Goal: Task Accomplishment & Management: Use online tool/utility

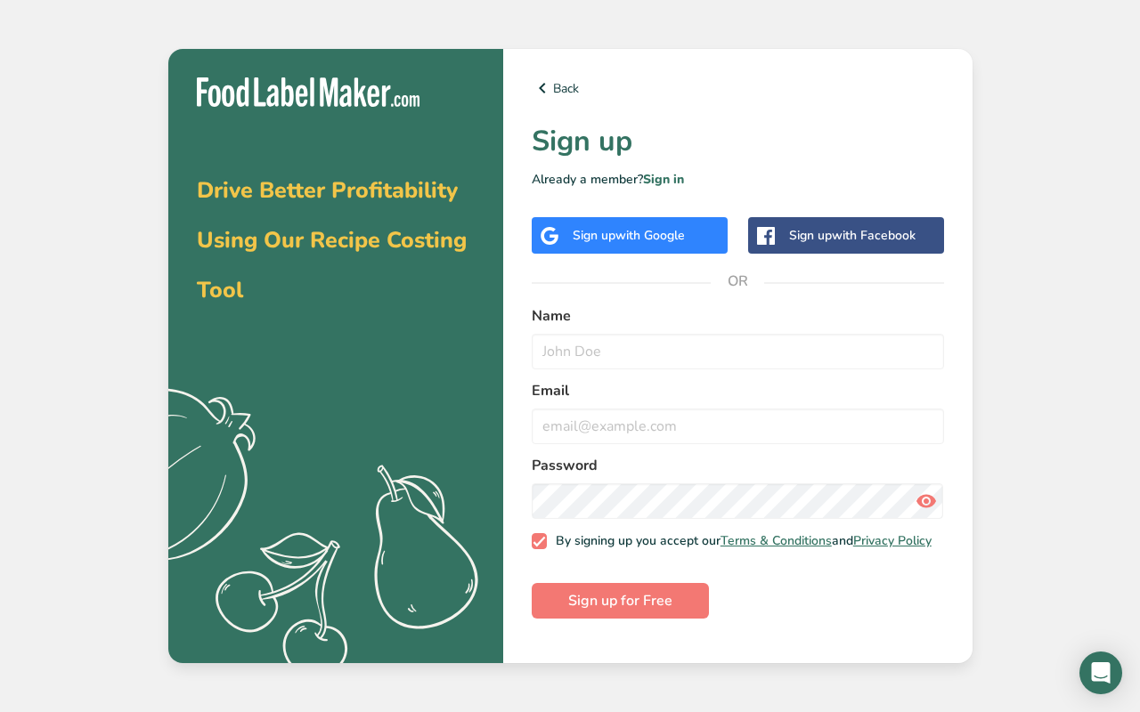
click at [653, 228] on span "with Google" at bounding box center [649, 235] width 69 height 17
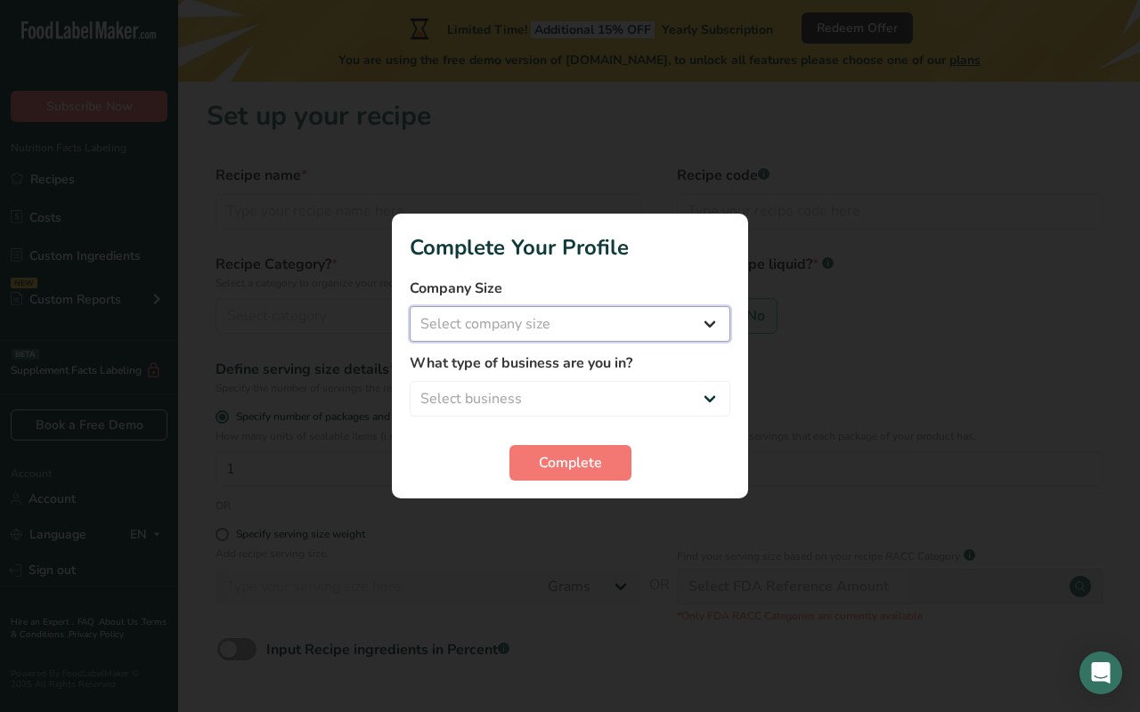
select select "1"
select select "6"
click at [564, 461] on span "Complete" at bounding box center [570, 462] width 63 height 21
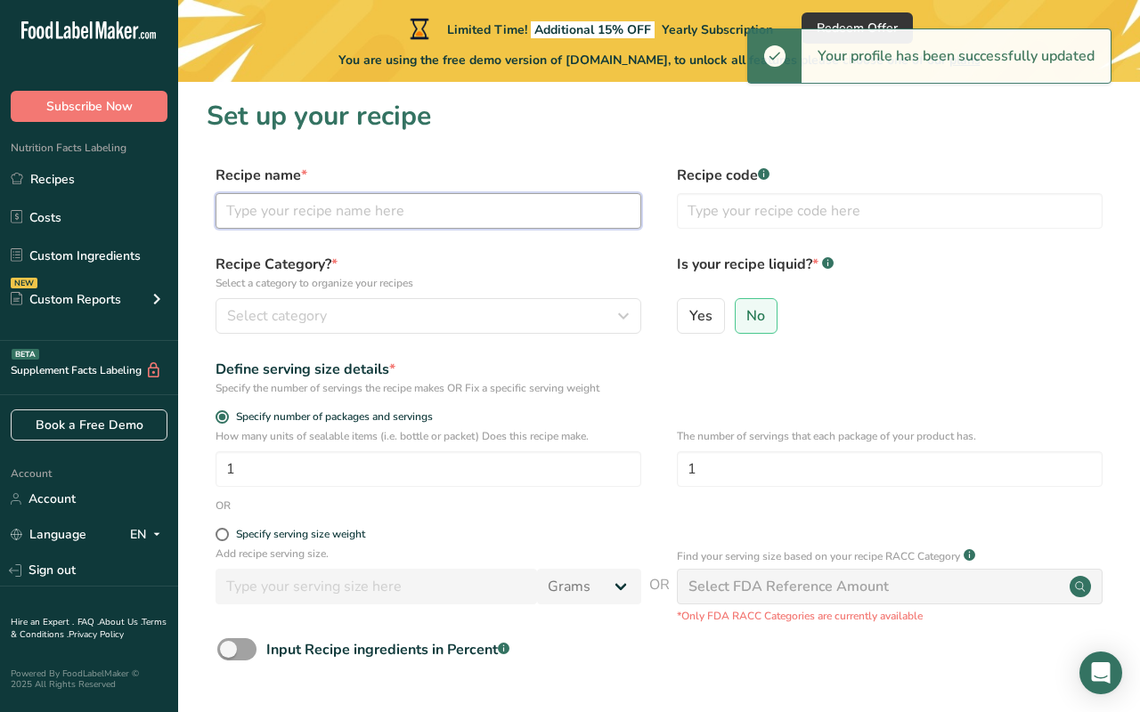
click at [448, 207] on input "text" at bounding box center [428, 211] width 426 height 36
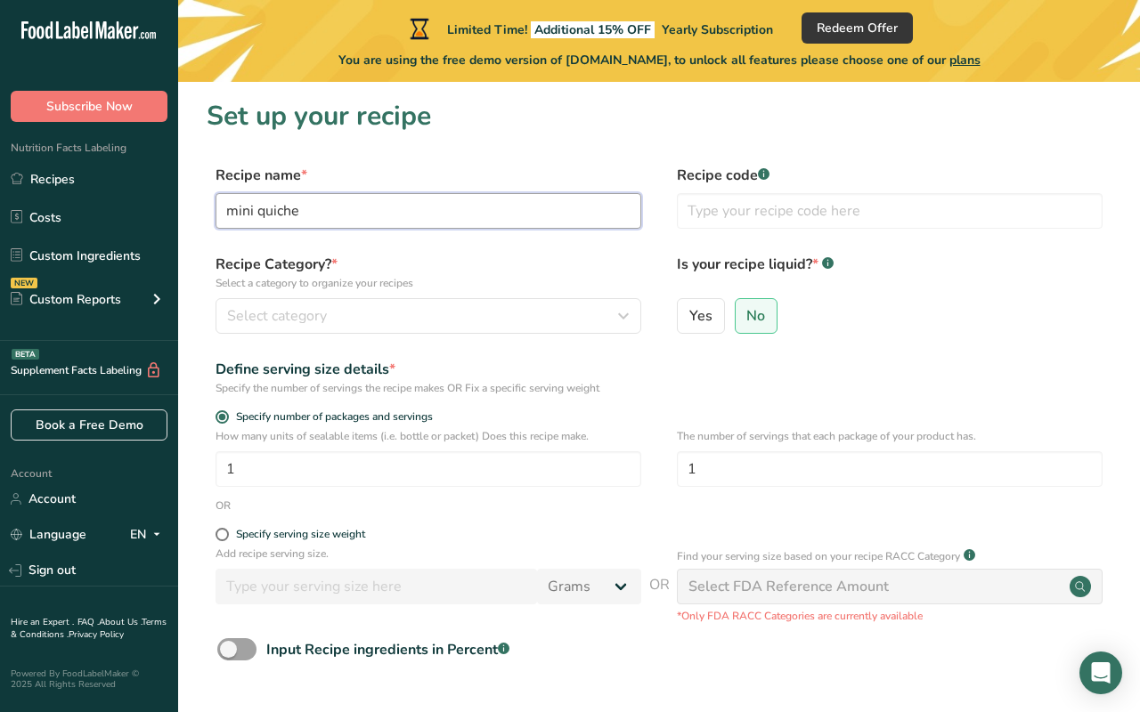
type input "mini quiche"
click at [427, 297] on div "Recipe Category? * Select a category to organize your recipes Select category S…" at bounding box center [428, 294] width 426 height 80
click at [427, 309] on div "Select category" at bounding box center [423, 315] width 392 height 21
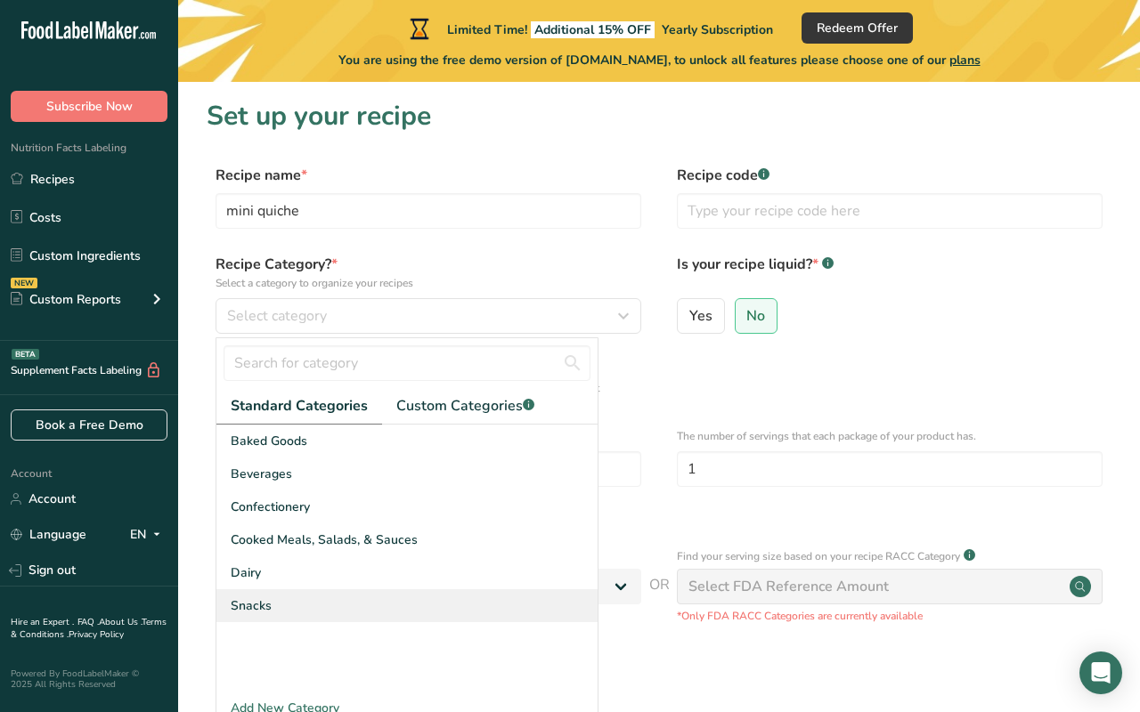
click at [289, 612] on div "Snacks" at bounding box center [406, 605] width 381 height 33
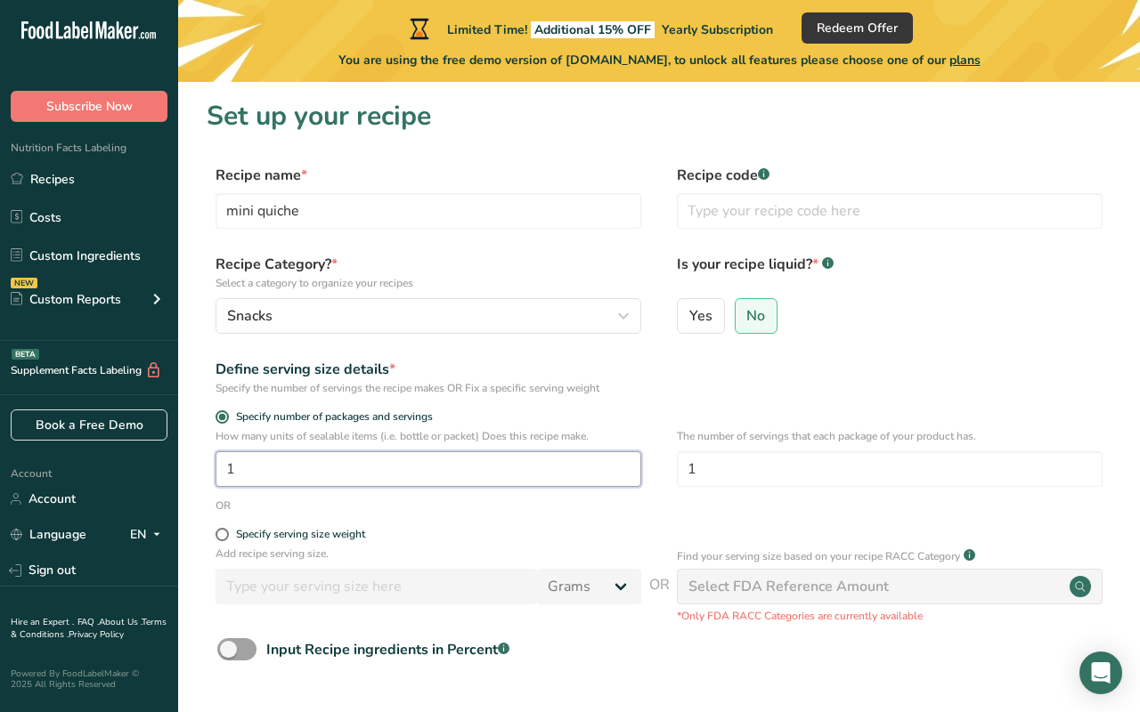
click at [392, 463] on input "1" at bounding box center [428, 469] width 426 height 36
click at [390, 466] on input "1" at bounding box center [428, 469] width 426 height 36
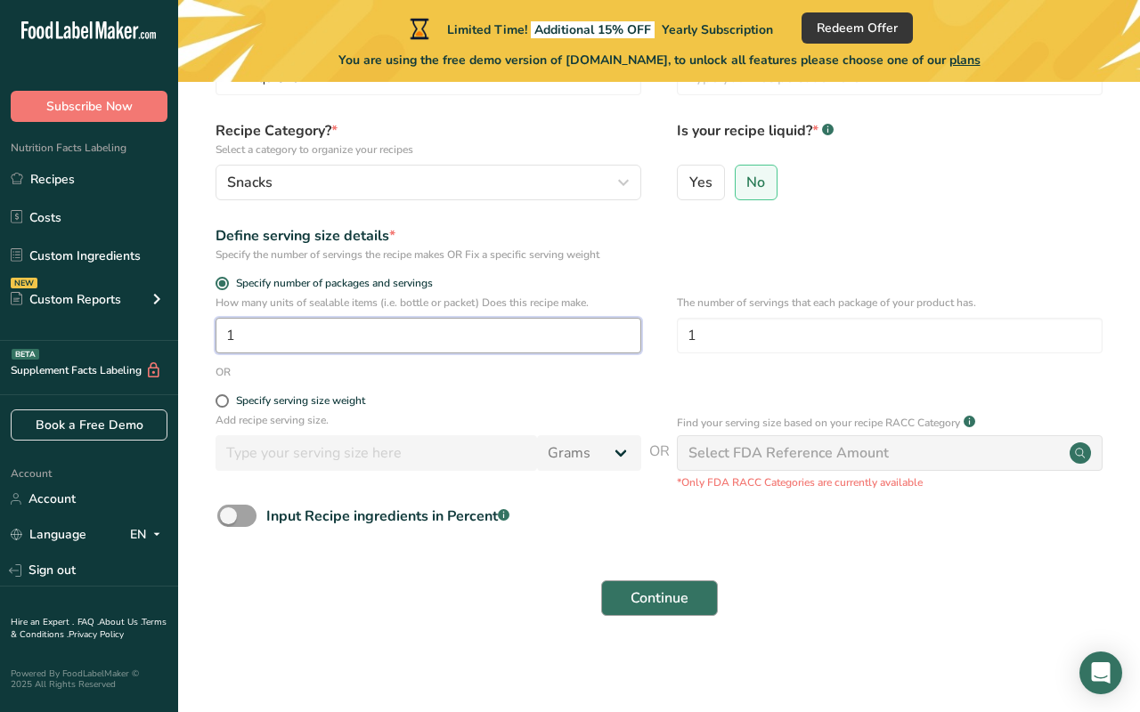
scroll to position [133, 0]
click at [678, 598] on span "Continue" at bounding box center [659, 599] width 58 height 21
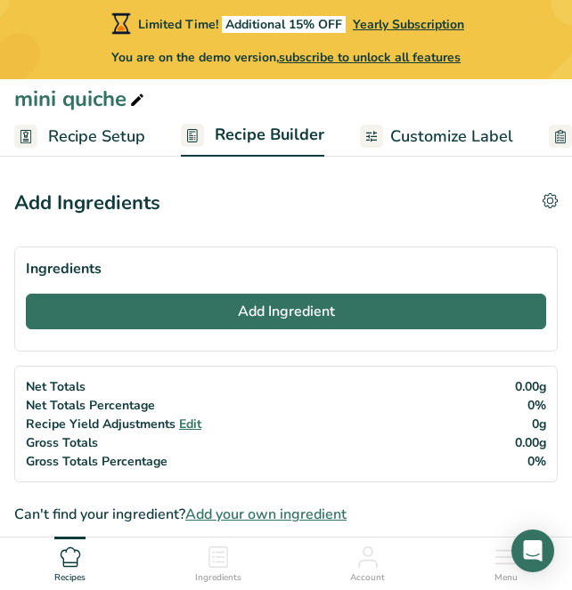
click at [464, 324] on button "Add Ingredient" at bounding box center [286, 312] width 520 height 36
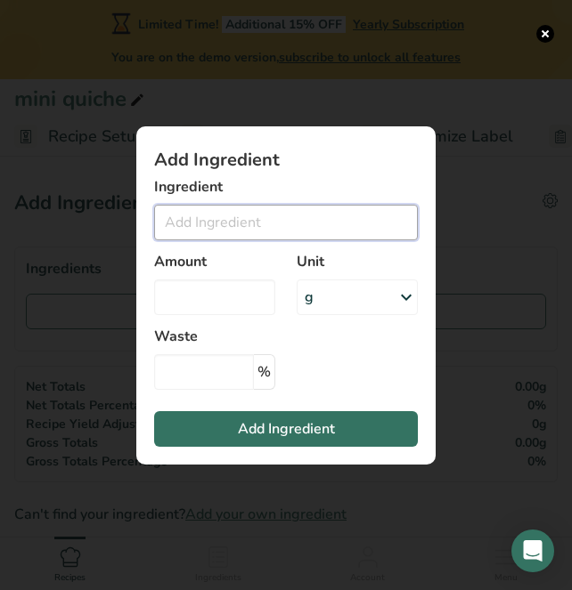
click at [296, 219] on input "Add ingredient modal" at bounding box center [286, 223] width 264 height 36
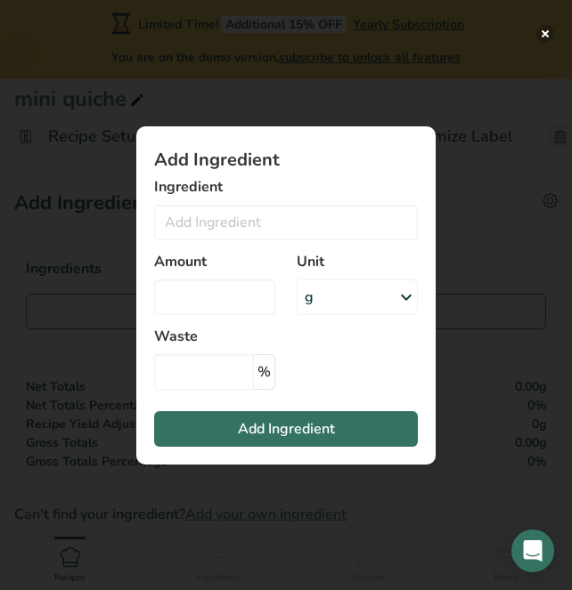
click at [547, 34] on button "Add ingredient modal" at bounding box center [545, 34] width 18 height 18
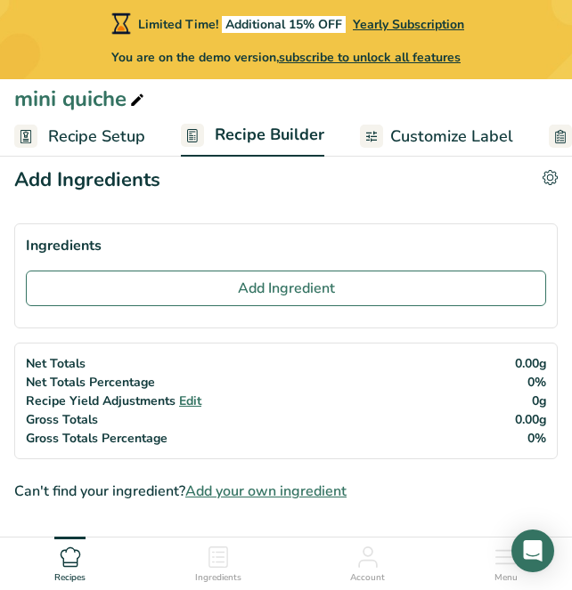
scroll to position [24, 0]
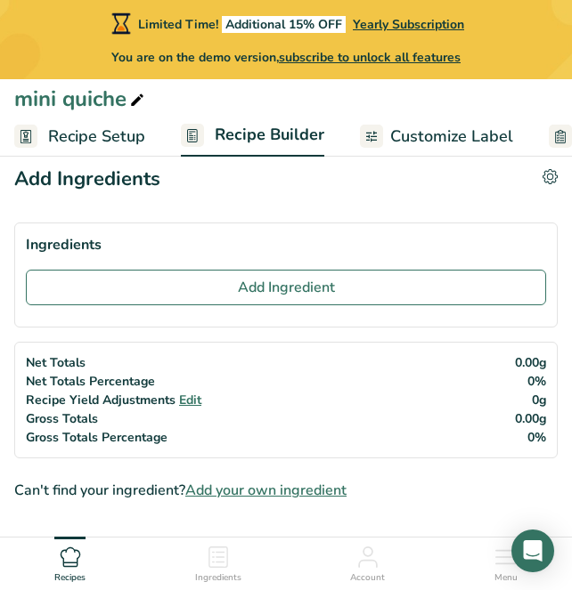
click at [416, 141] on span "Customize Label" at bounding box center [451, 137] width 123 height 24
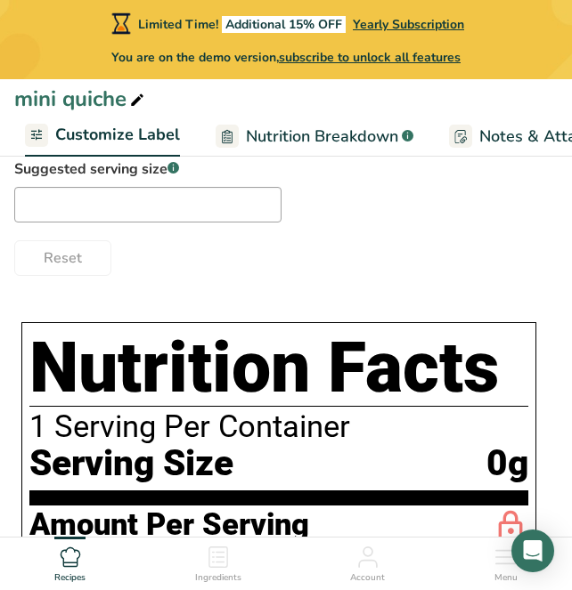
scroll to position [406, 0]
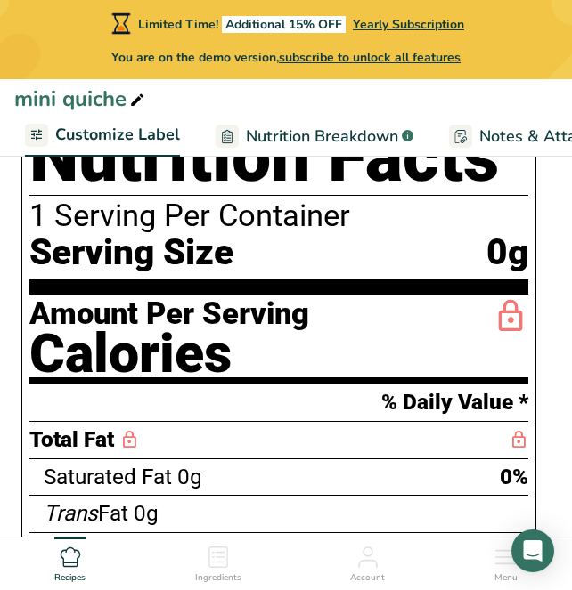
click at [332, 327] on section "Amount Per Serving Calories" at bounding box center [278, 340] width 499 height 90
click at [219, 370] on div "Calories" at bounding box center [169, 353] width 280 height 48
click at [242, 368] on div "Calories" at bounding box center [169, 353] width 280 height 48
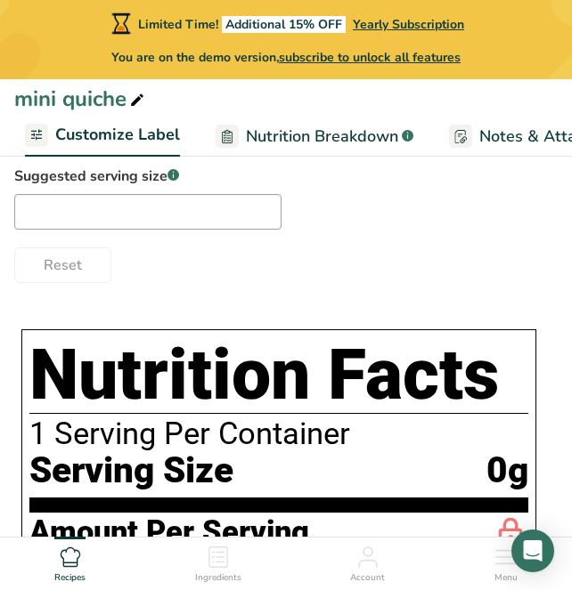
scroll to position [124, 0]
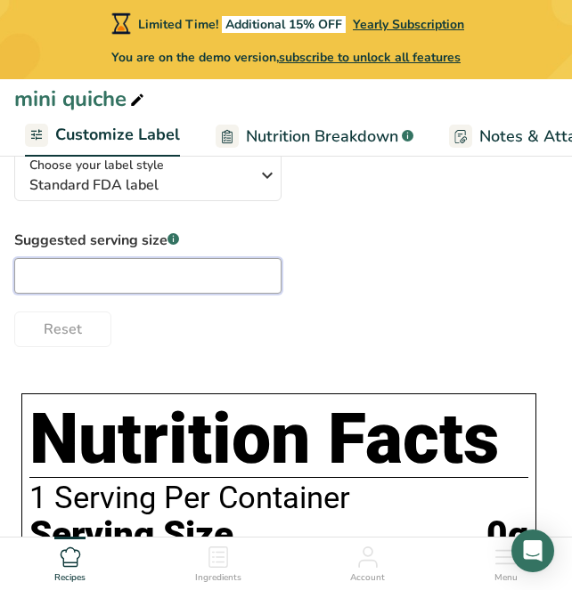
click at [178, 286] on input "text" at bounding box center [147, 276] width 267 height 36
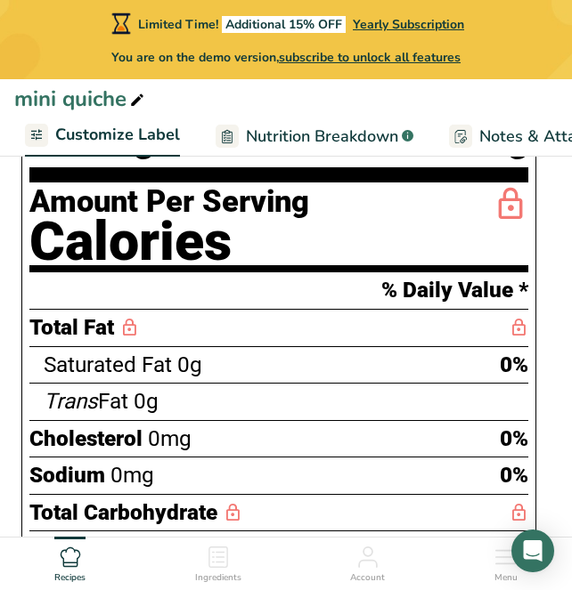
scroll to position [526, 0]
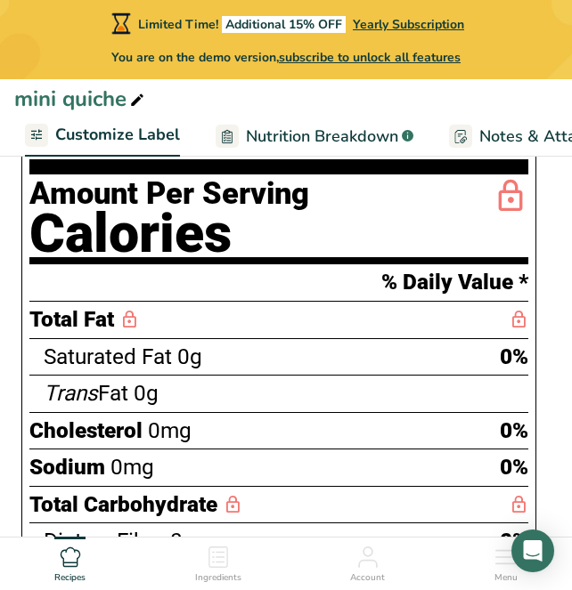
click at [216, 424] on div "Cholesterol 0mg 0%" at bounding box center [278, 430] width 499 height 37
click at [147, 342] on div "Saturated Fat 0g" at bounding box center [123, 357] width 159 height 33
click at [119, 325] on icon at bounding box center [129, 320] width 20 height 22
click at [192, 359] on span "0g" at bounding box center [189, 357] width 25 height 26
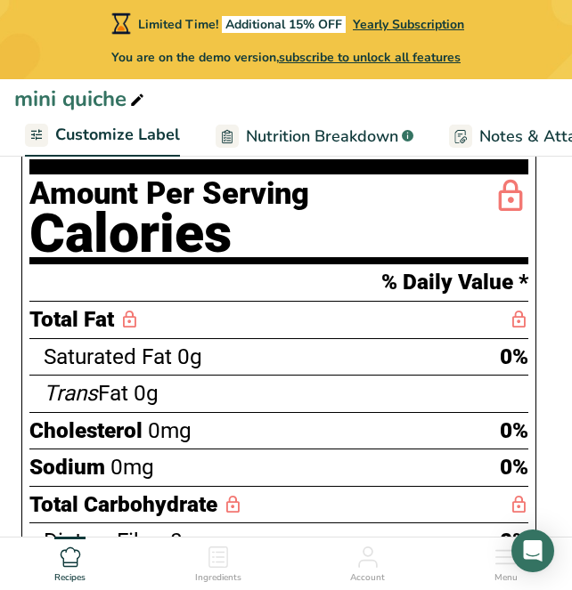
click at [192, 359] on span "0g" at bounding box center [189, 357] width 25 height 26
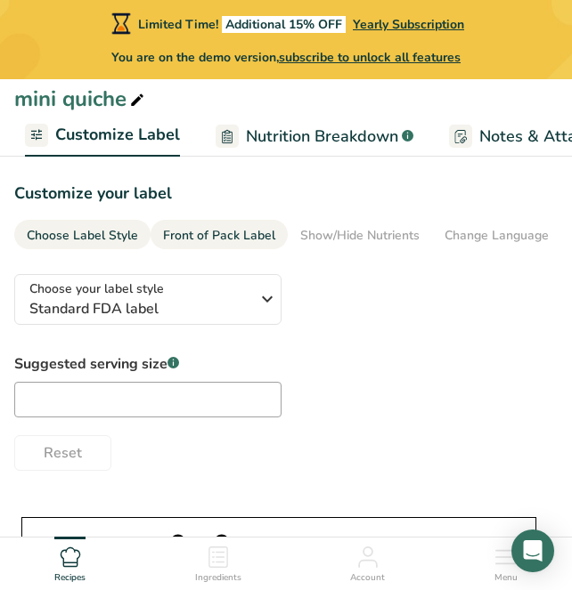
scroll to position [0, 0]
click at [257, 234] on div "Front of Pack Label" at bounding box center [219, 235] width 112 height 19
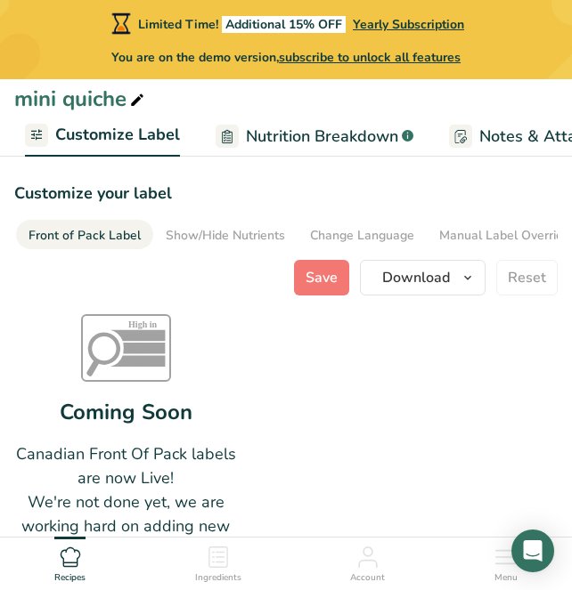
click at [93, 241] on div "Front of Pack Label" at bounding box center [84, 235] width 112 height 19
click at [7, 239] on section "Customize your label Choose Label Style Front of Pack Label Show/Hide Nutrients…" at bounding box center [286, 399] width 572 height 492
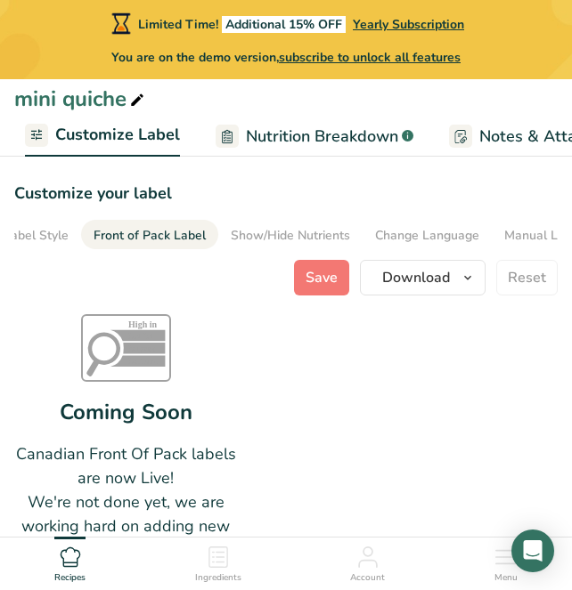
scroll to position [0, 29]
click at [68, 238] on div "Choose Label Style" at bounding box center [52, 235] width 111 height 19
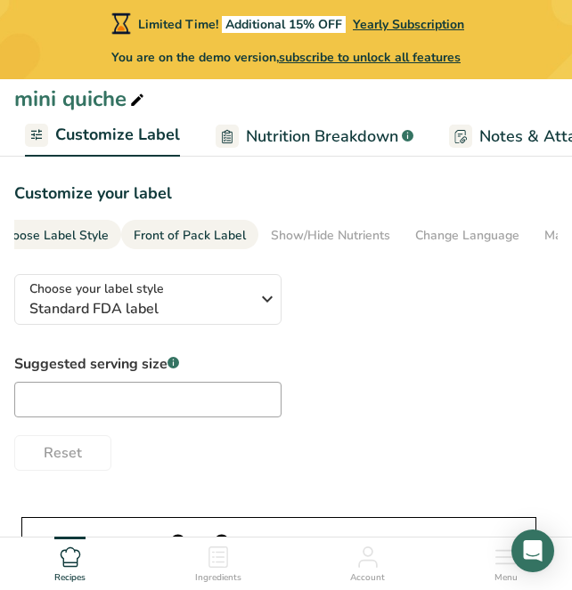
scroll to position [0, 0]
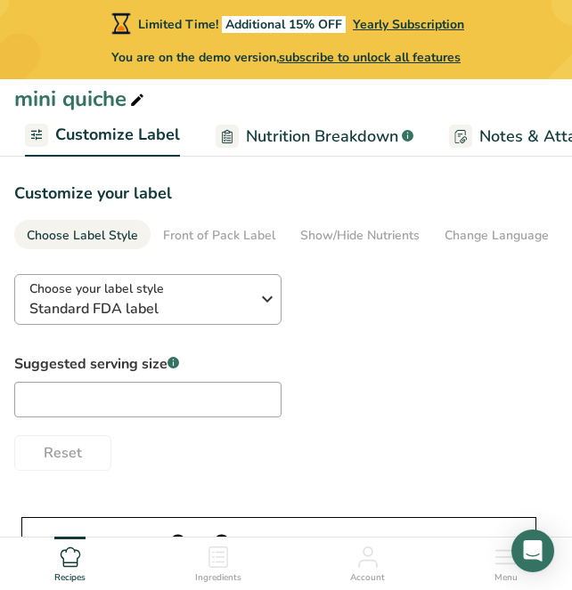
click at [163, 309] on span "Standard FDA label" at bounding box center [142, 308] width 227 height 21
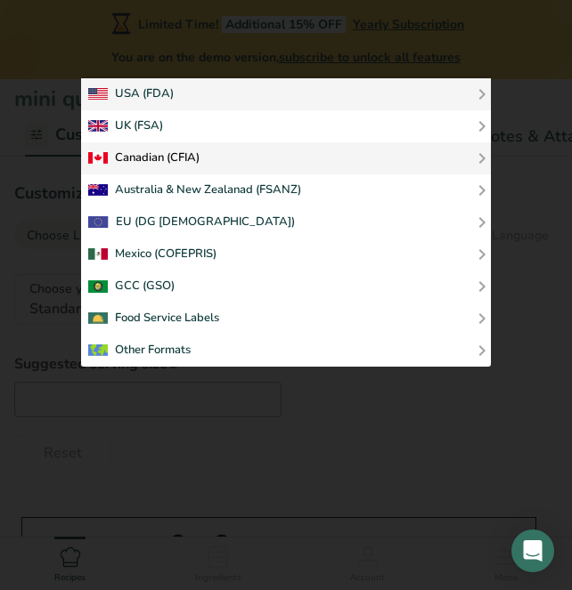
click at [172, 156] on div "Canadian (CFIA)" at bounding box center [143, 158] width 111 height 21
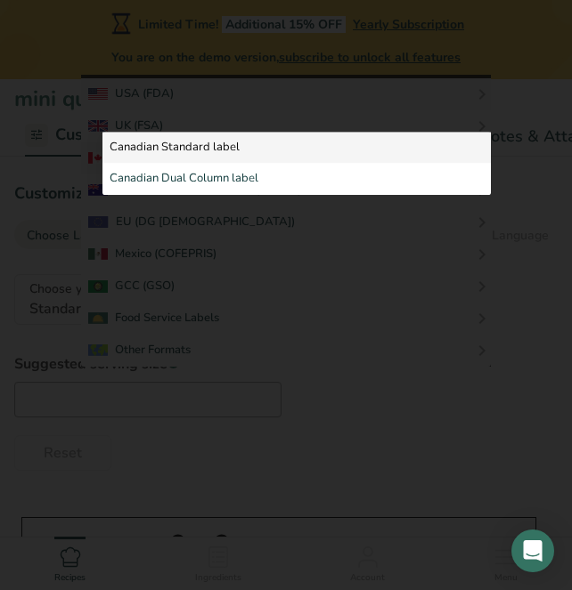
click at [215, 161] on link "Canadian Standard label" at bounding box center [296, 148] width 388 height 32
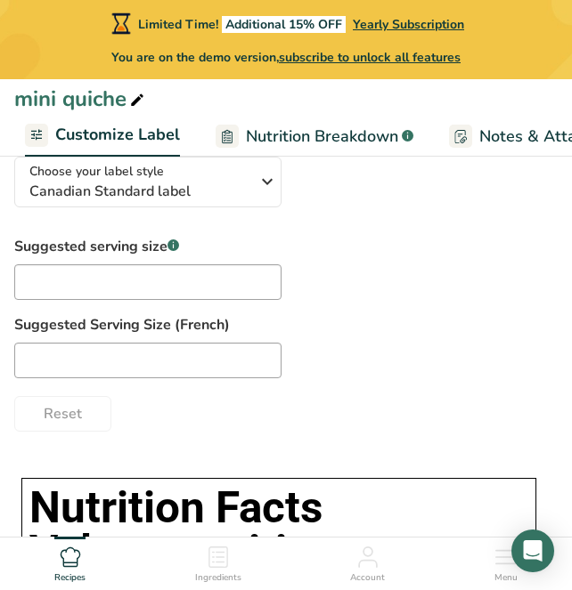
scroll to position [118, 0]
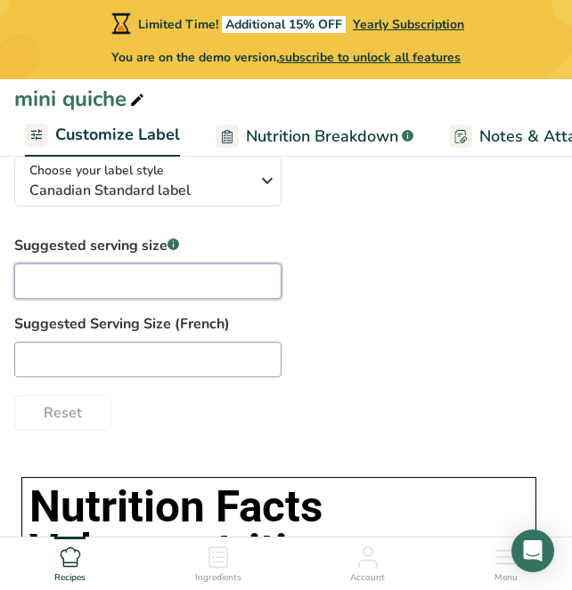
click at [196, 297] on input "text" at bounding box center [147, 282] width 267 height 36
type input "1"
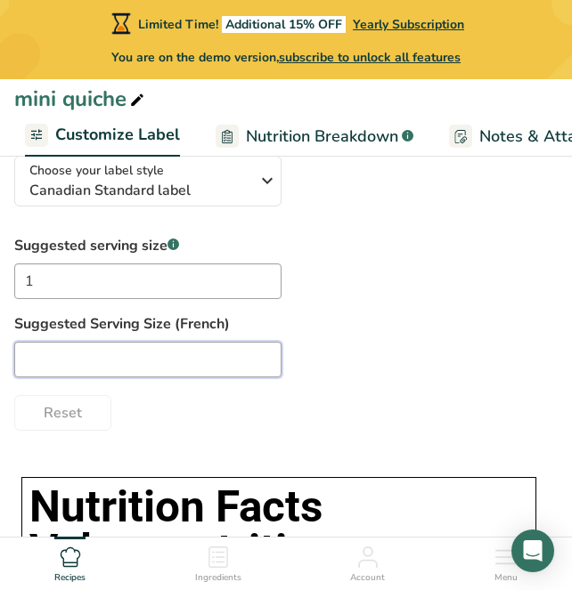
click at [206, 366] on input "text" at bounding box center [147, 360] width 267 height 36
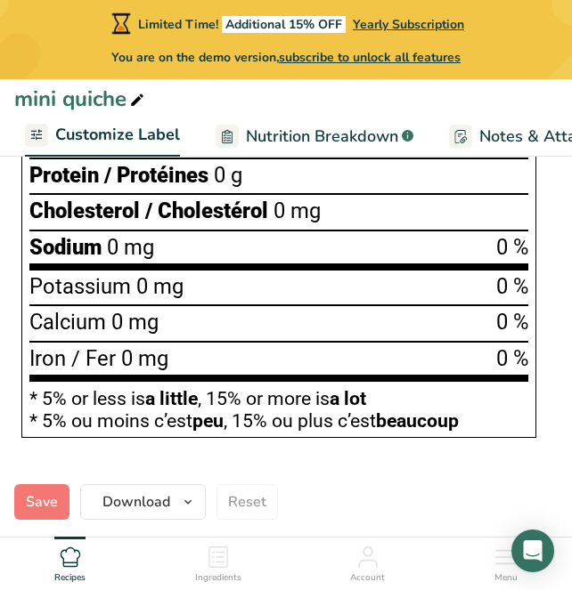
scroll to position [886, 0]
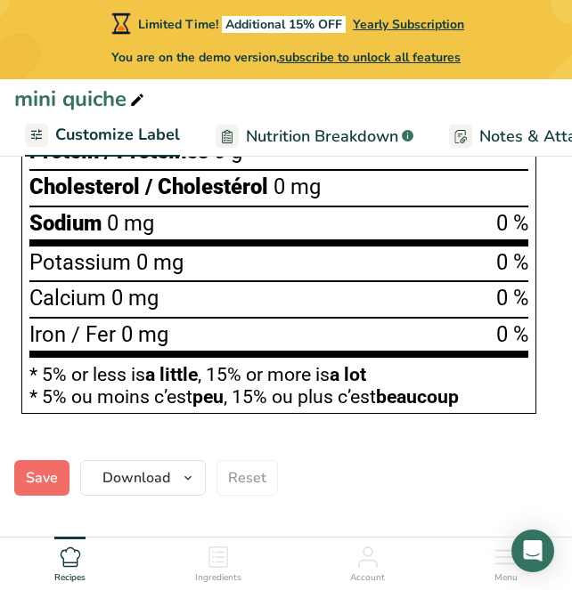
type input "1"
click at [58, 484] on button "Save" at bounding box center [41, 478] width 55 height 36
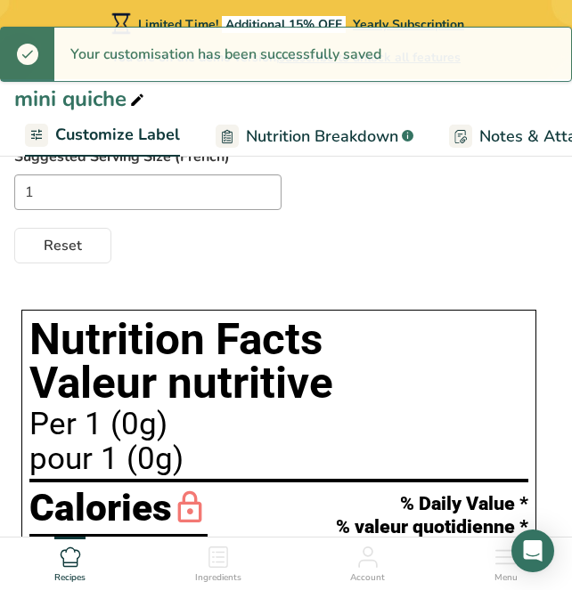
scroll to position [264, 0]
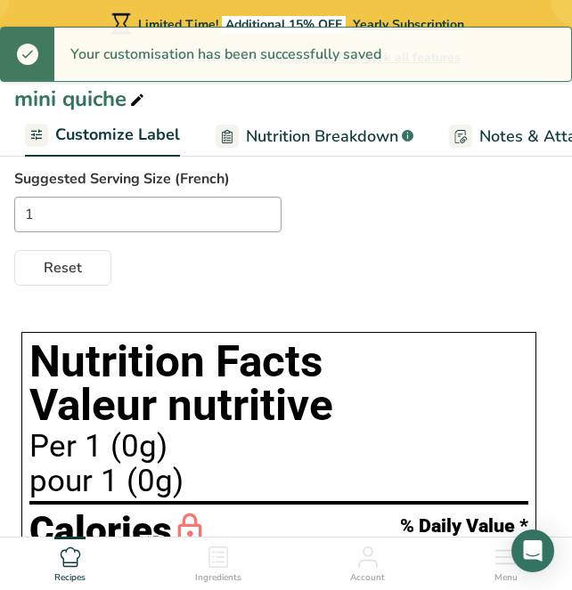
click at [218, 420] on h1 "Nutrition Facts Valeur nutritive" at bounding box center [278, 384] width 499 height 88
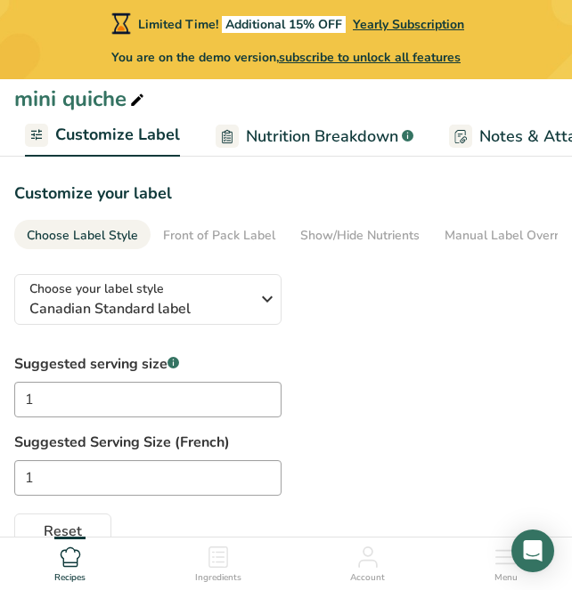
scroll to position [1, 0]
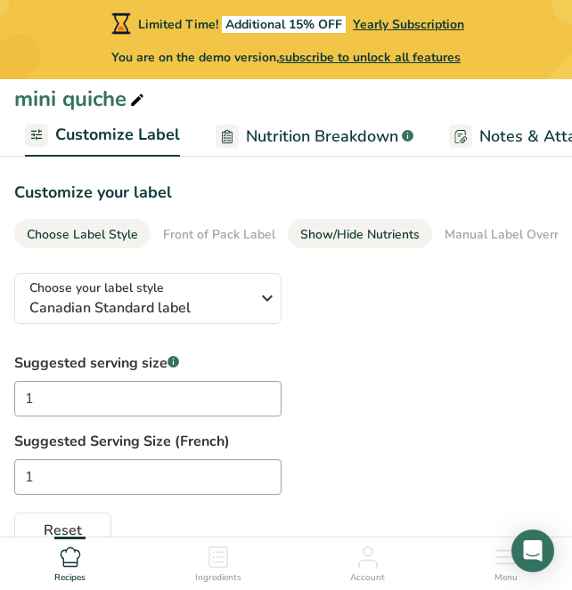
click at [370, 239] on div "Show/Hide Nutrients" at bounding box center [359, 234] width 119 height 19
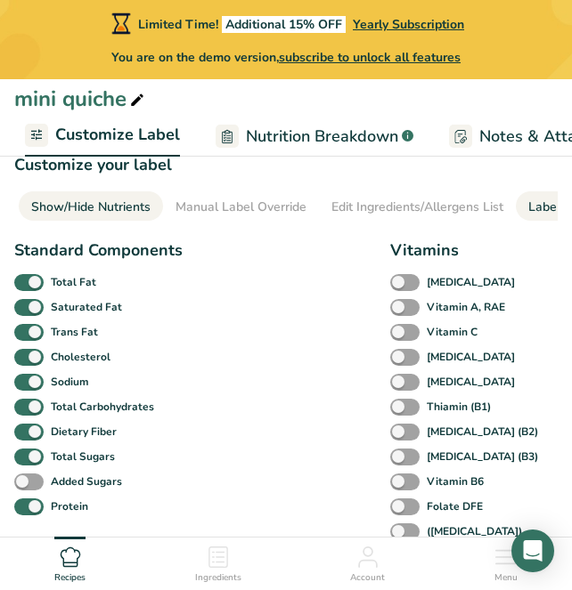
scroll to position [30, 0]
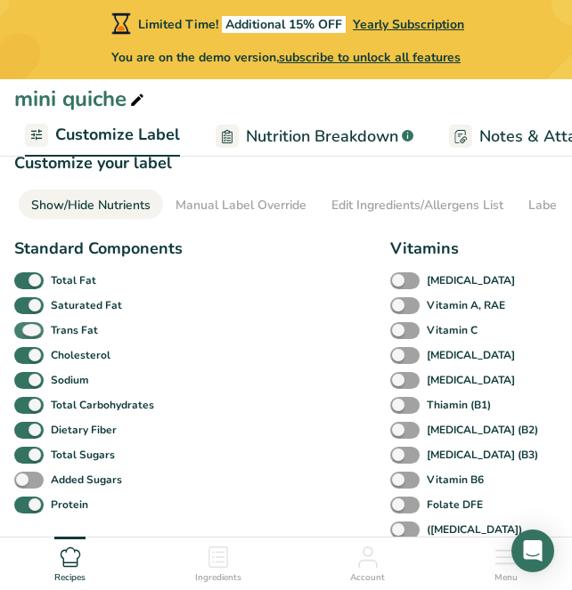
click at [29, 338] on span at bounding box center [28, 330] width 29 height 17
click at [26, 337] on input "Trans Fat" at bounding box center [20, 331] width 12 height 12
checkbox input "false"
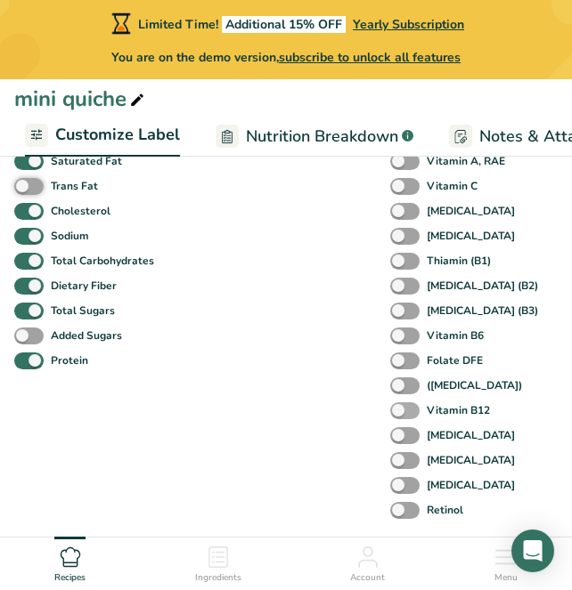
scroll to position [131, 0]
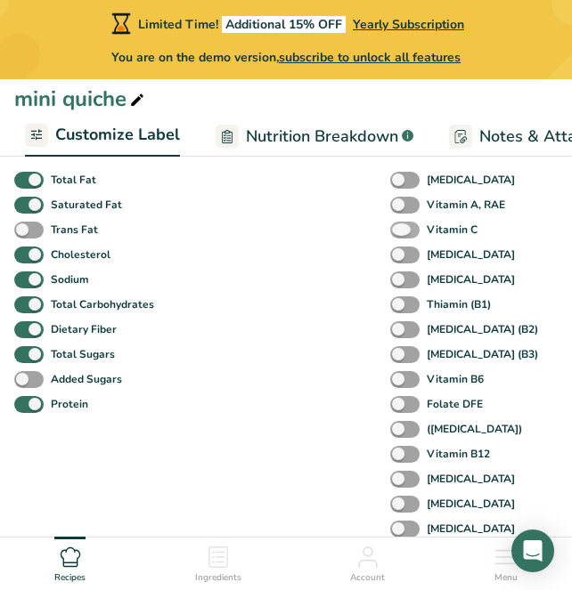
click at [411, 226] on span at bounding box center [404, 230] width 29 height 17
click at [402, 226] on input "Vitamin C" at bounding box center [396, 230] width 12 height 12
checkbox input "true"
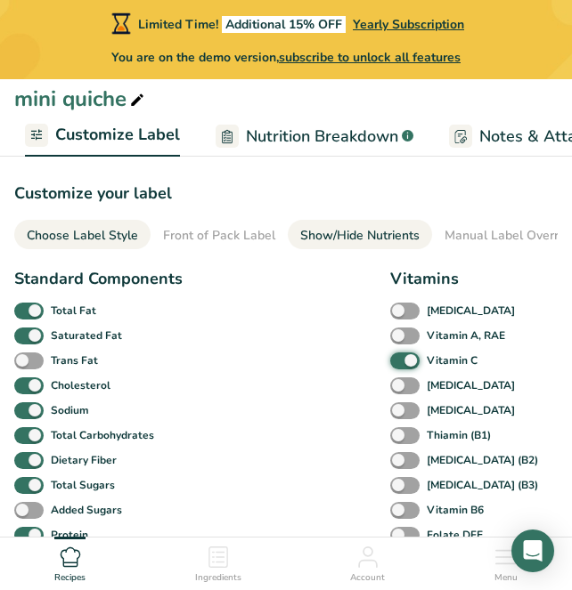
scroll to position [0, -1]
click at [72, 248] on link "Choose Label Style" at bounding box center [82, 235] width 111 height 31
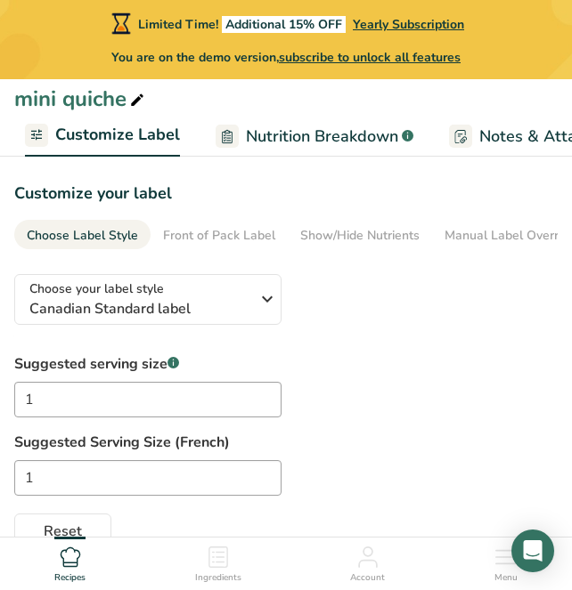
scroll to position [0, 0]
click at [83, 392] on input "1" at bounding box center [147, 400] width 267 height 36
click at [86, 393] on input "1" at bounding box center [147, 400] width 267 height 36
click at [86, 411] on input "1" at bounding box center [147, 400] width 267 height 36
type input "48"
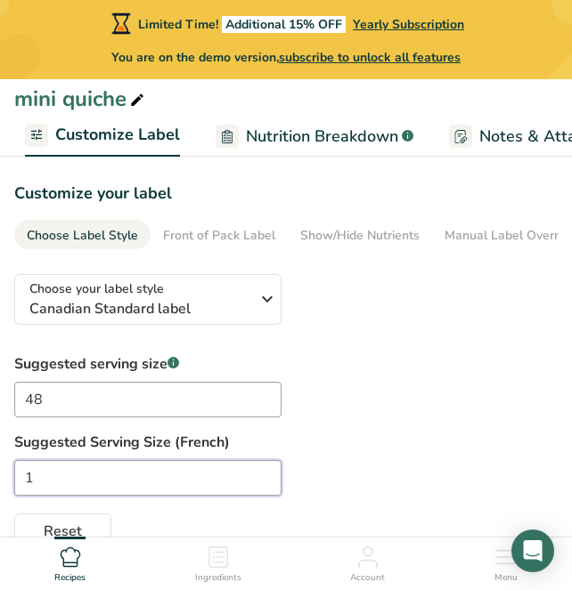
click at [49, 469] on input "1" at bounding box center [147, 478] width 267 height 36
click at [53, 477] on input "1" at bounding box center [147, 478] width 267 height 36
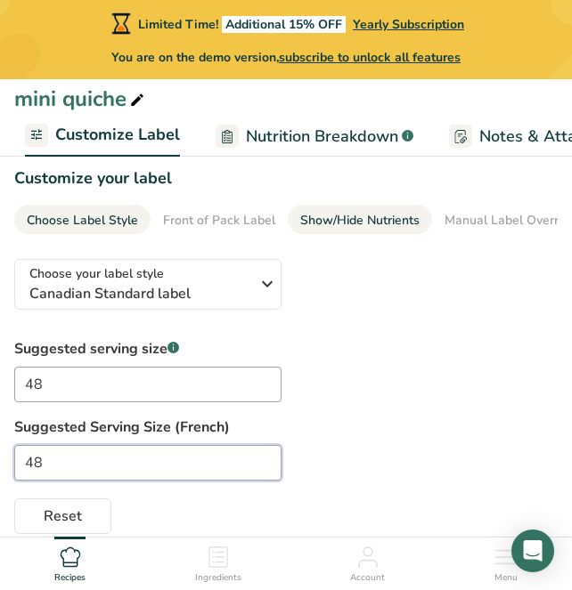
type input "48"
click at [354, 215] on div "Show/Hide Nutrients" at bounding box center [359, 220] width 119 height 19
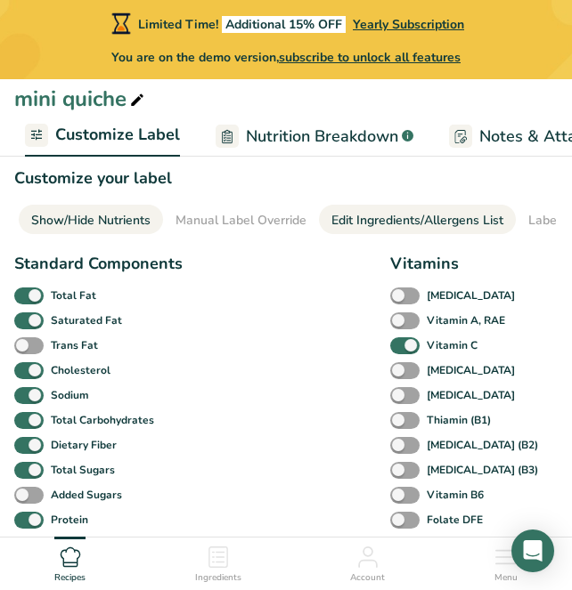
click at [479, 215] on div "Edit Ingredients/Allergens List" at bounding box center [417, 220] width 172 height 19
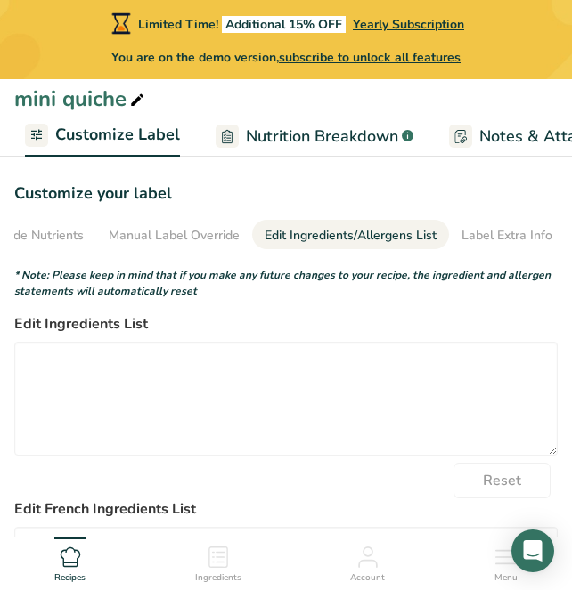
scroll to position [0, 0]
click at [484, 232] on div "Label Extra Info" at bounding box center [506, 235] width 91 height 19
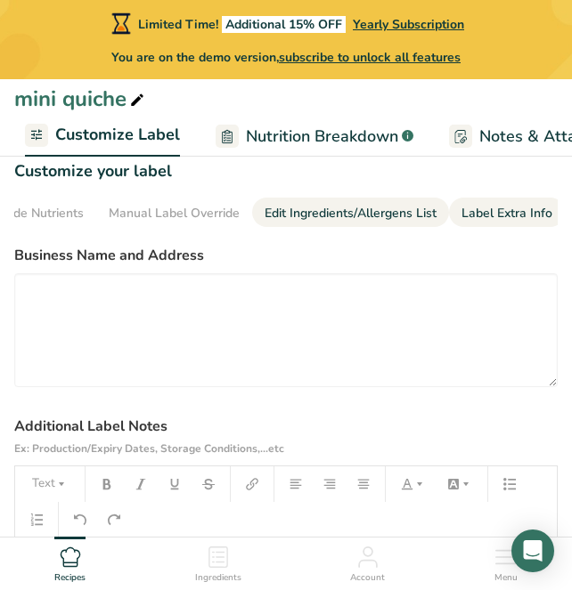
scroll to position [22, 0]
click at [378, 207] on div "Edit Ingredients/Allergens List" at bounding box center [350, 213] width 172 height 19
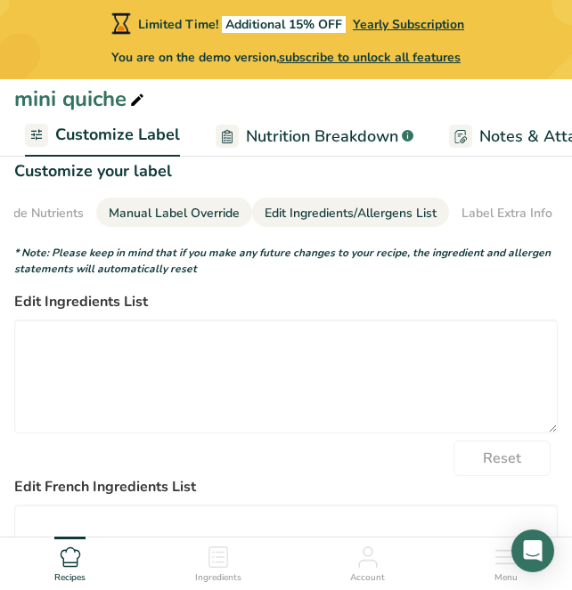
click at [159, 204] on div "Manual Label Override" at bounding box center [174, 213] width 131 height 19
type input "Per 48 (0g)"
type input "pour 48 (0g)"
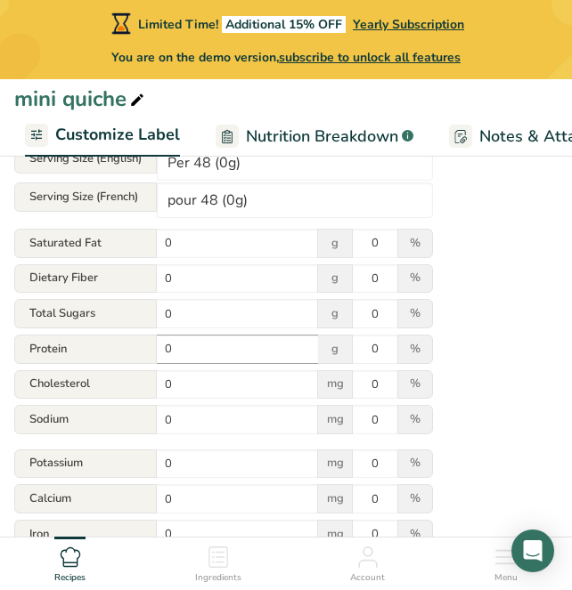
scroll to position [276, 0]
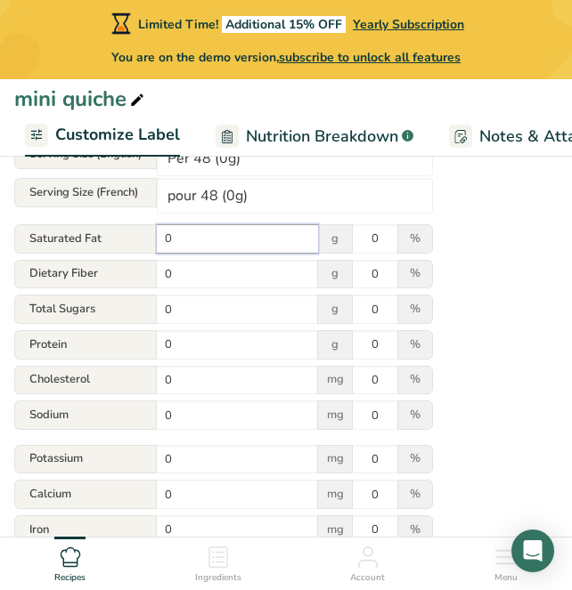
click at [207, 249] on input "0" at bounding box center [237, 238] width 161 height 29
type input "0"
type input "3"
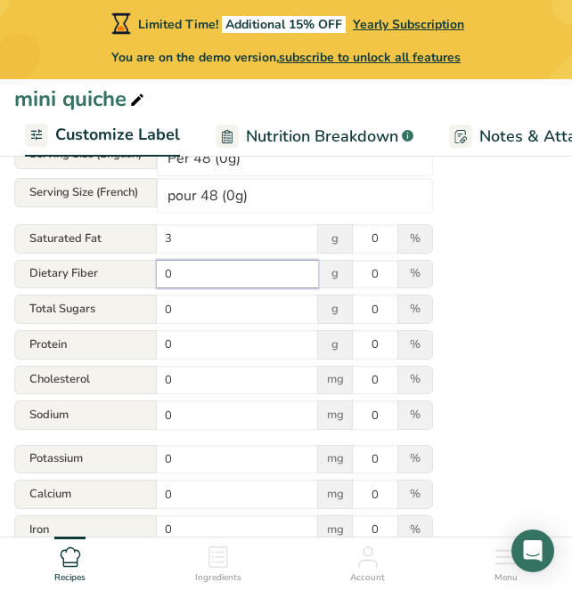
click at [222, 289] on input "0" at bounding box center [237, 274] width 161 height 29
type input "1"
click at [235, 309] on input "0" at bounding box center [237, 309] width 161 height 29
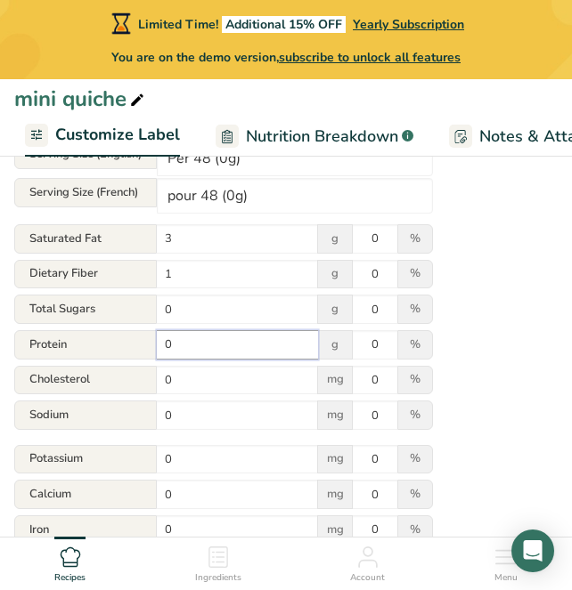
click at [224, 344] on input "0" at bounding box center [237, 344] width 161 height 29
type input "4"
click at [223, 371] on input "0" at bounding box center [237, 380] width 161 height 29
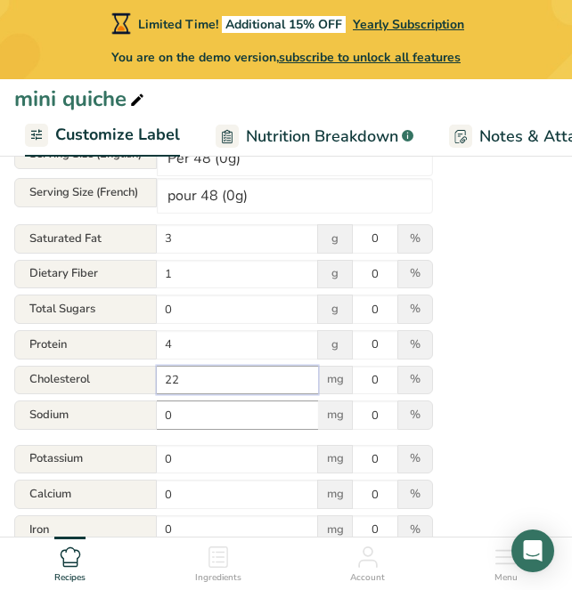
type input "22"
click at [271, 421] on input "0" at bounding box center [237, 415] width 161 height 29
type input "142"
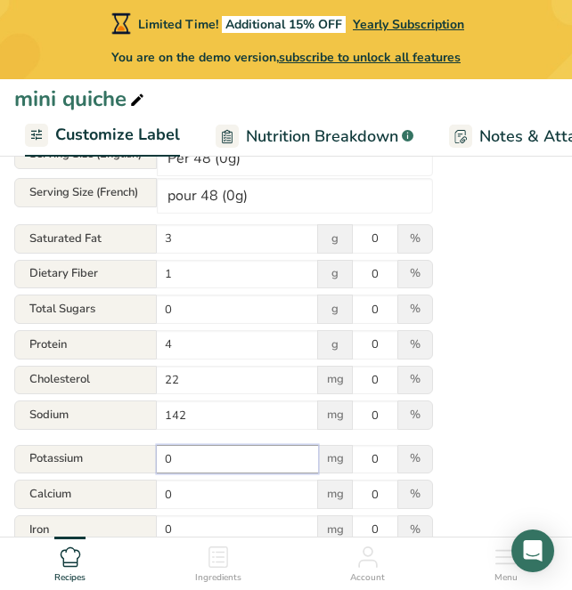
click at [284, 465] on input "0" at bounding box center [237, 459] width 161 height 29
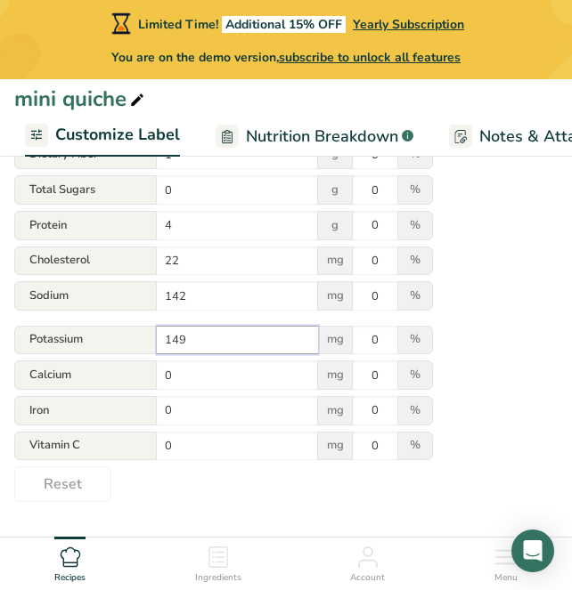
scroll to position [404, 0]
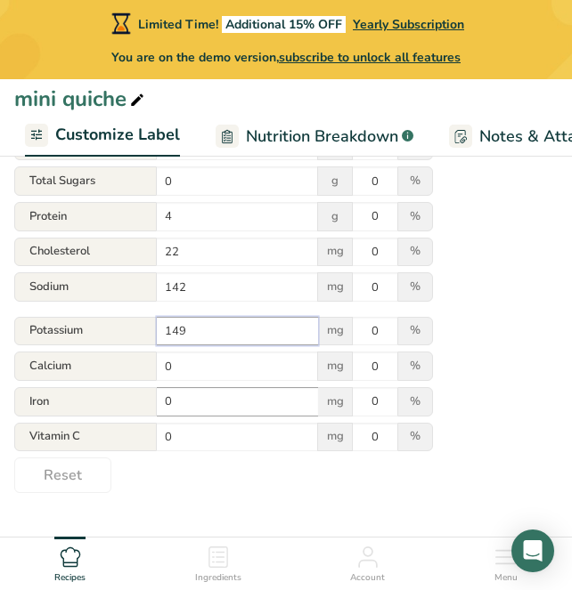
type input "149"
click at [266, 403] on input "0" at bounding box center [237, 401] width 161 height 29
type input "1"
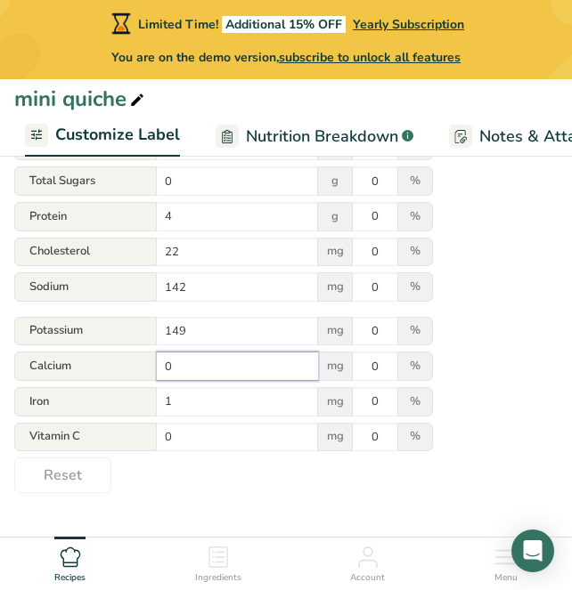
click at [254, 370] on input "0" at bounding box center [237, 366] width 161 height 29
type input "86"
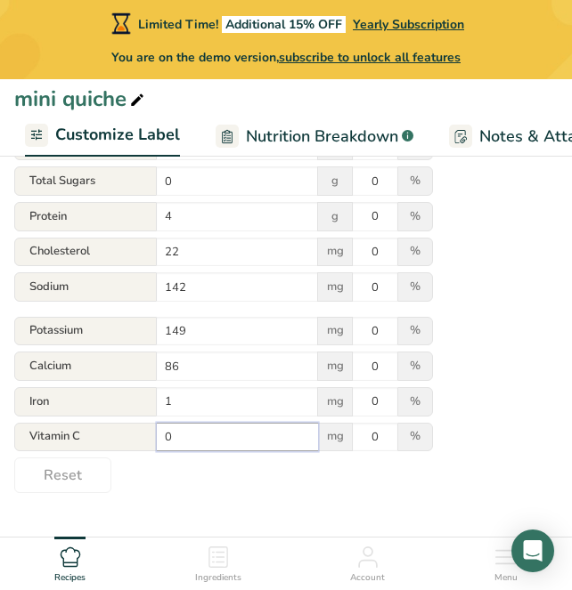
click at [272, 443] on input "0" at bounding box center [237, 437] width 161 height 29
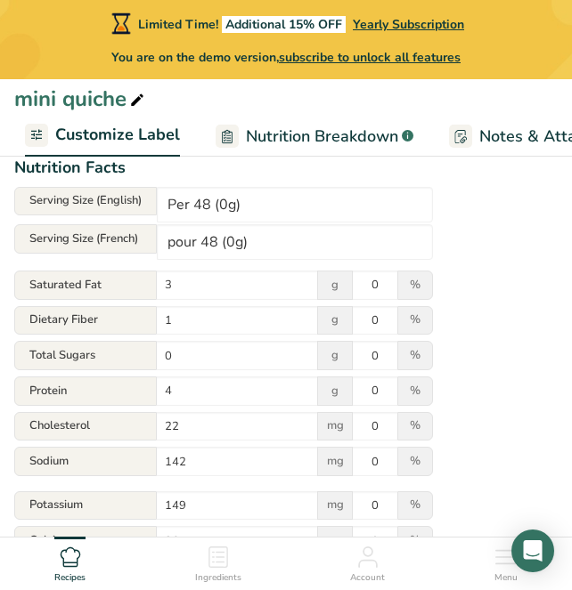
scroll to position [241, 0]
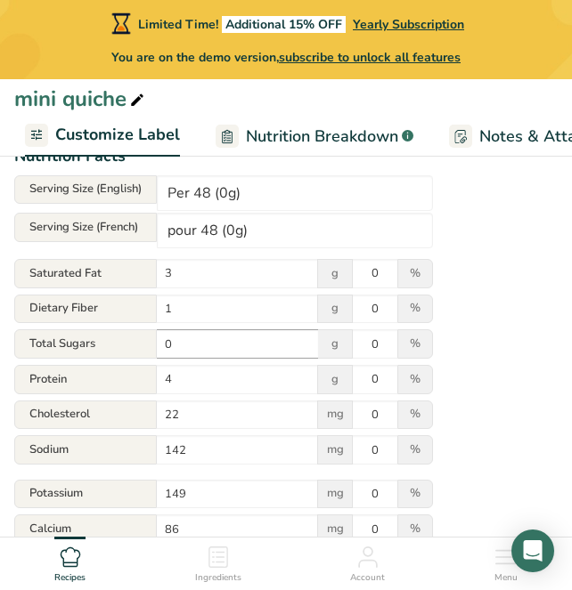
type input "6"
click at [225, 347] on input "0" at bounding box center [237, 343] width 161 height 29
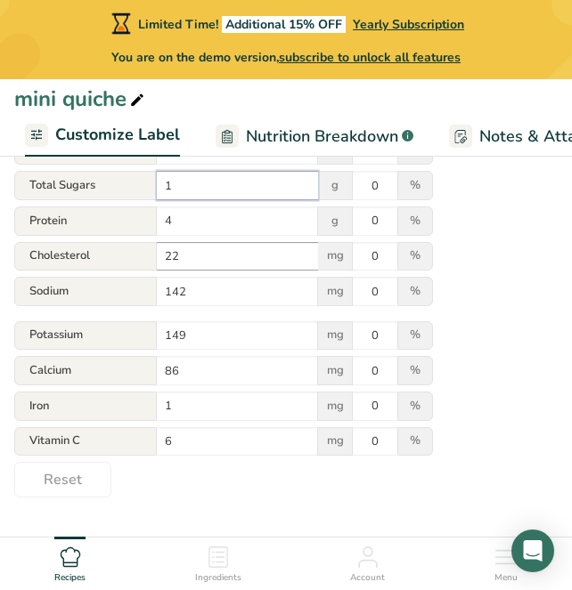
scroll to position [31, 0]
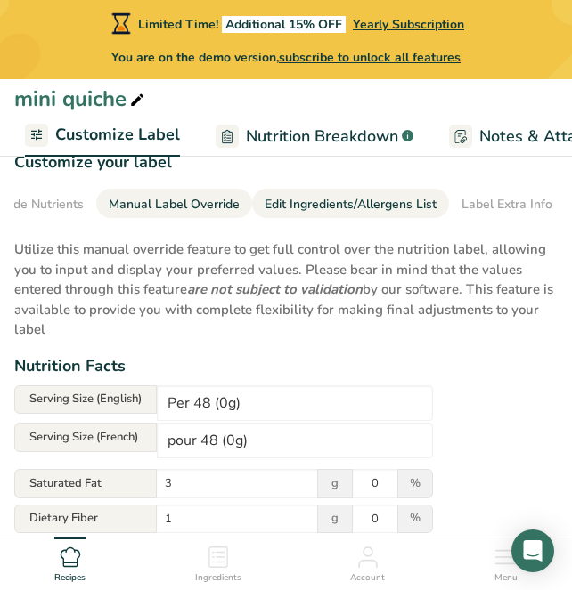
type input "1"
click at [338, 204] on div "Edit Ingredients/Allergens List" at bounding box center [350, 204] width 172 height 19
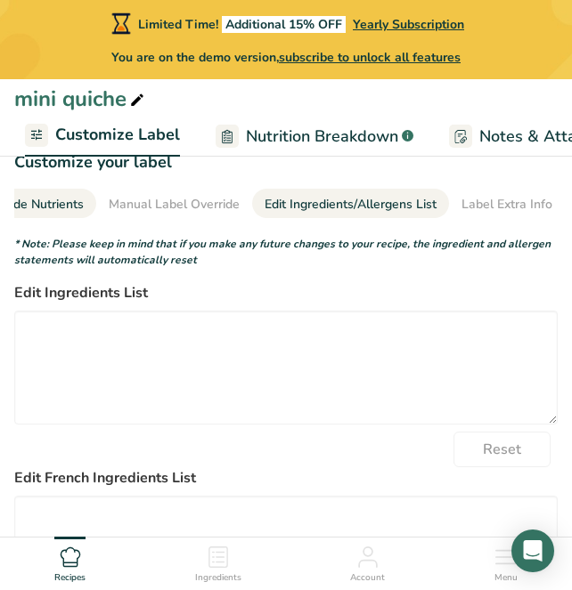
click at [32, 203] on div "Show/Hide Nutrients" at bounding box center [23, 204] width 119 height 19
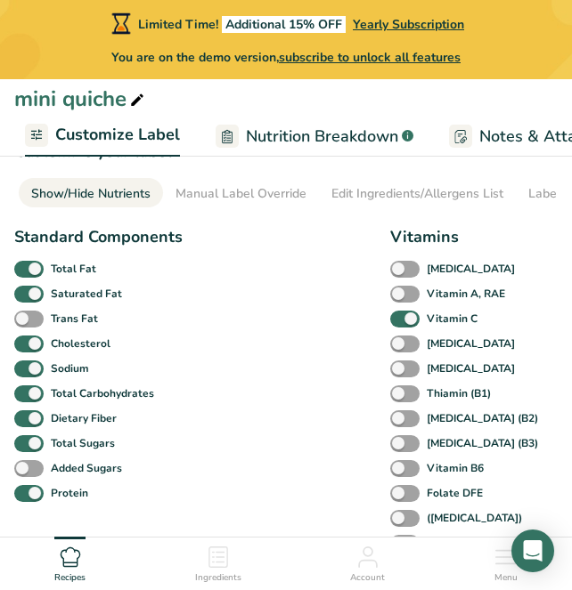
scroll to position [42, 0]
click at [74, 270] on b "Total Fat" at bounding box center [73, 269] width 45 height 16
click at [26, 270] on input "Total Fat" at bounding box center [20, 270] width 12 height 12
click at [74, 270] on b "Total Fat" at bounding box center [73, 269] width 45 height 16
click at [26, 270] on input "Total Fat" at bounding box center [20, 270] width 12 height 12
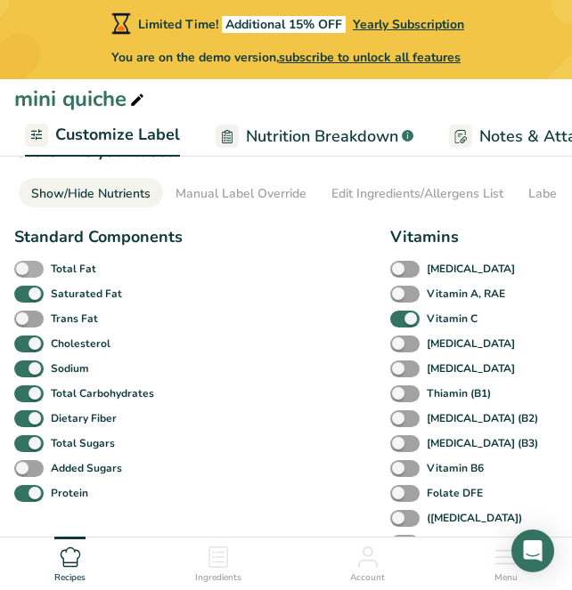
checkbox input "true"
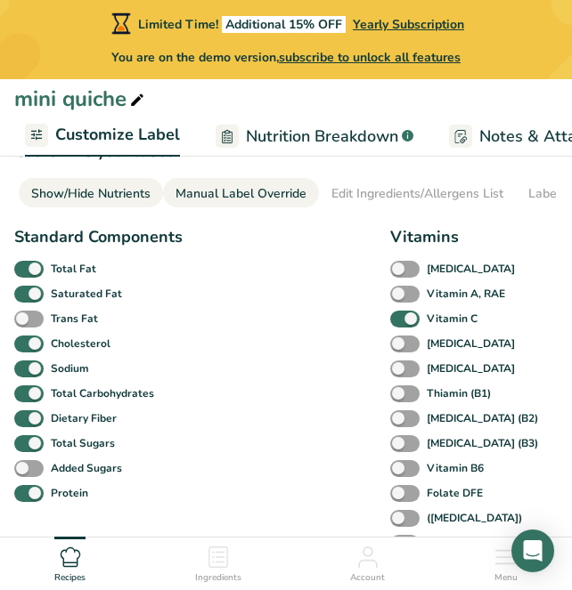
click at [261, 187] on div "Manual Label Override" at bounding box center [240, 193] width 131 height 19
type input "0"
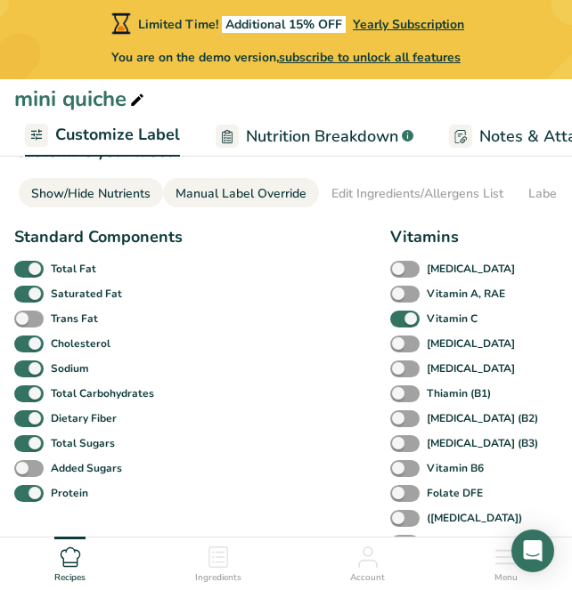
type input "0"
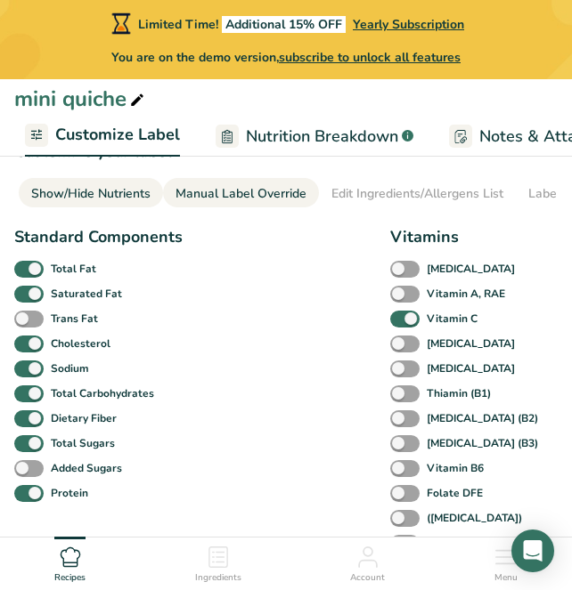
type input "0"
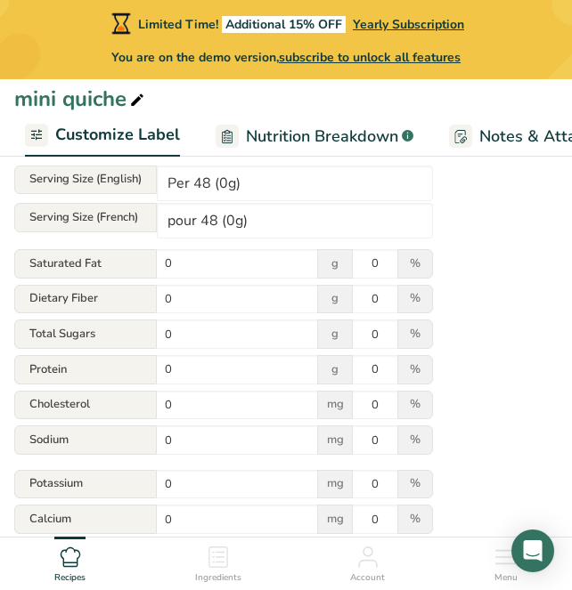
scroll to position [250, 0]
click at [270, 290] on input "0" at bounding box center [237, 300] width 161 height 29
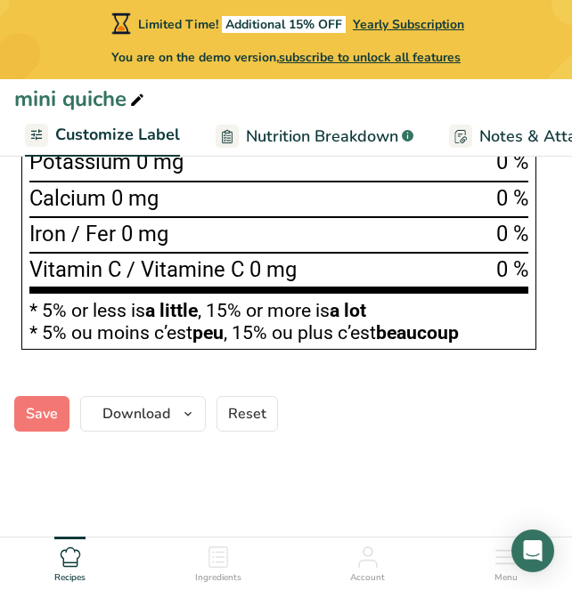
scroll to position [1315, 0]
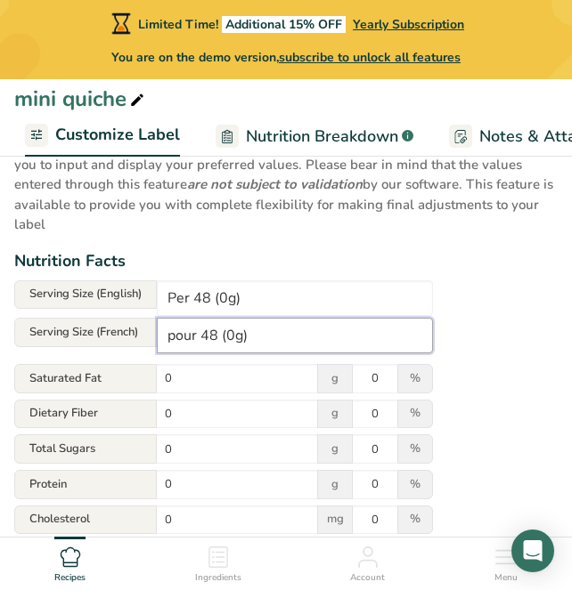
click at [237, 329] on input "pour 48 (0g)" at bounding box center [295, 336] width 276 height 36
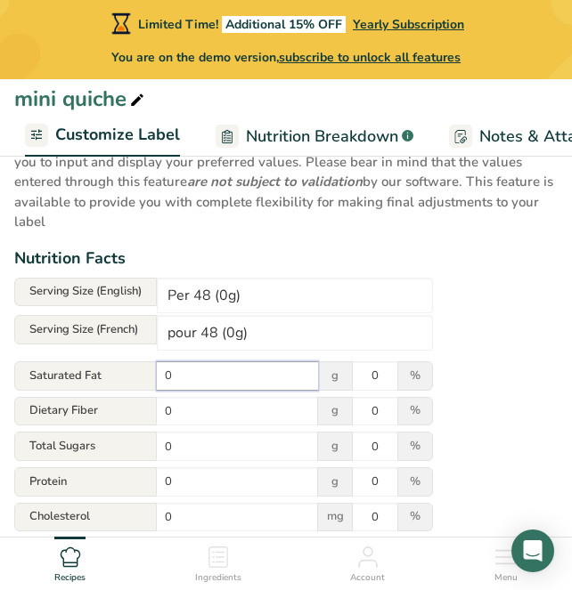
click at [234, 383] on input "0" at bounding box center [237, 376] width 161 height 29
type input "3"
click at [224, 399] on input "0" at bounding box center [237, 411] width 161 height 29
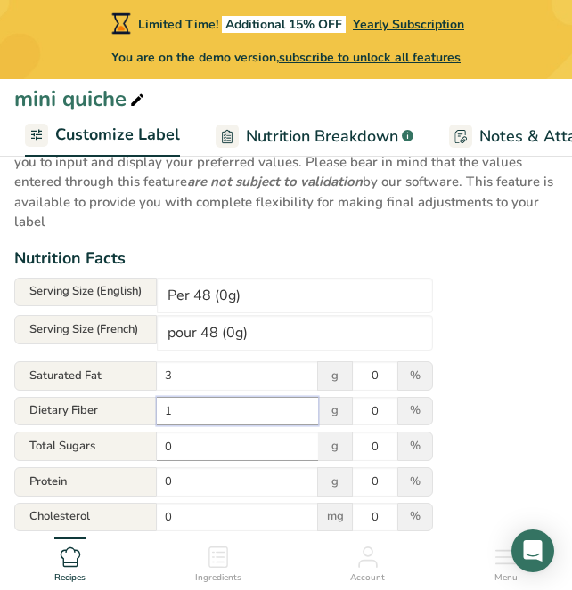
type input "1"
click at [232, 440] on input "0" at bounding box center [237, 446] width 161 height 29
type input "1"
click at [219, 486] on input "0" at bounding box center [237, 481] width 161 height 29
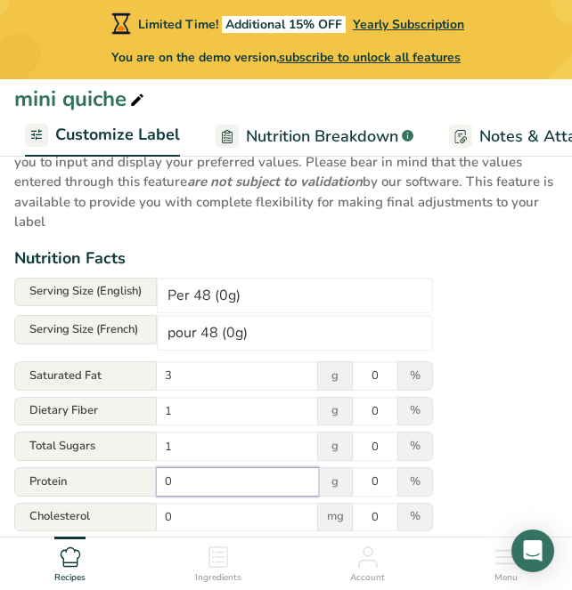
click at [219, 486] on input "0" at bounding box center [237, 481] width 161 height 29
type input "4"
click at [218, 520] on input "0" at bounding box center [237, 517] width 161 height 29
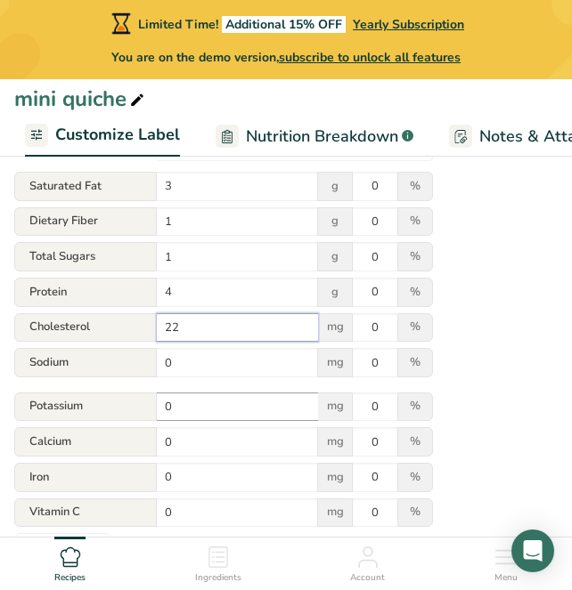
scroll to position [329, 0]
type input "22"
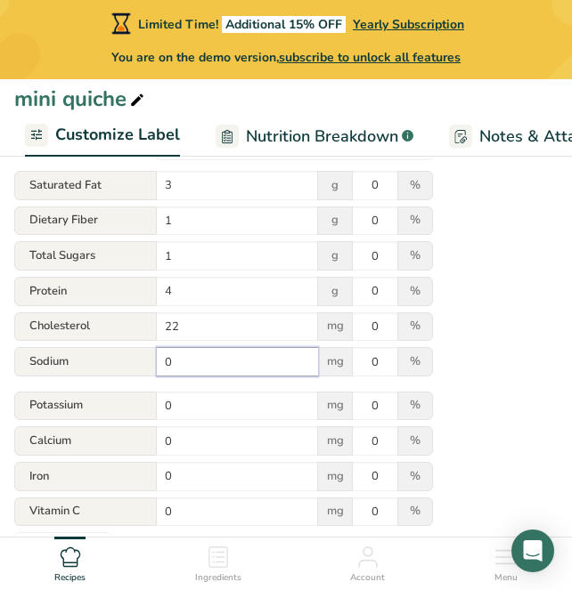
click at [225, 362] on input "0" at bounding box center [237, 361] width 161 height 29
type input "142"
click at [207, 402] on input "0" at bounding box center [237, 406] width 161 height 29
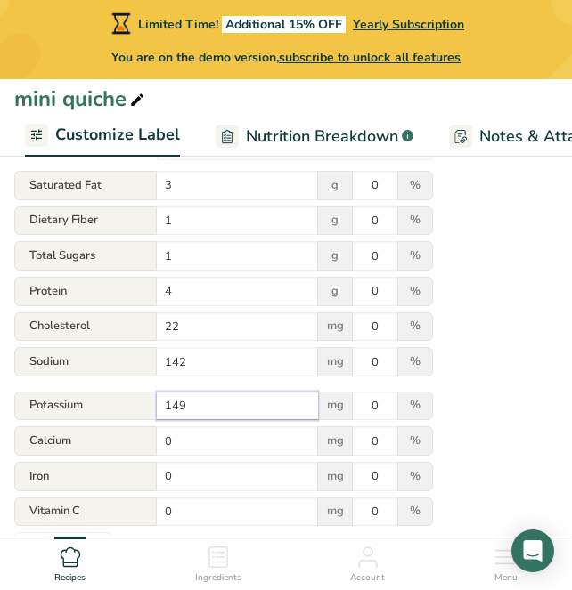
type input "149"
click at [209, 425] on div "Potassium 149 mg 0 %" at bounding box center [223, 408] width 419 height 33
click at [209, 434] on input "0" at bounding box center [237, 441] width 161 height 29
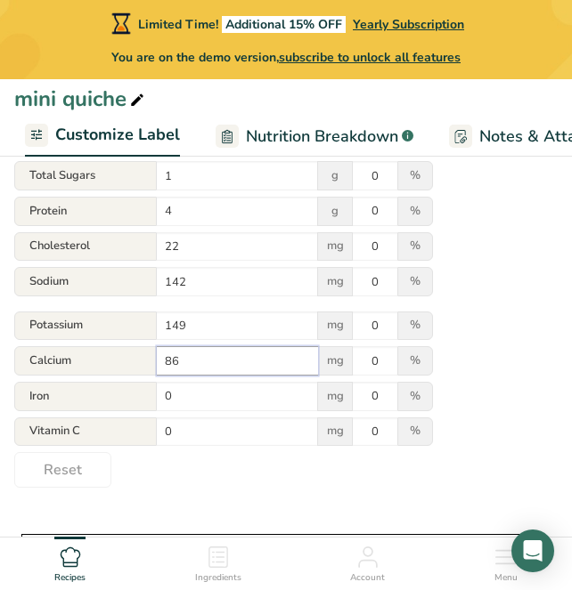
scroll to position [422, 0]
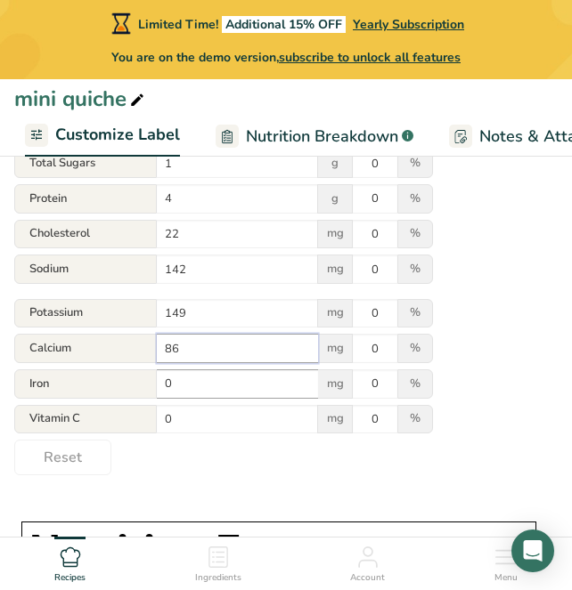
type input "86"
click at [215, 387] on input "0" at bounding box center [237, 384] width 161 height 29
type input "1"
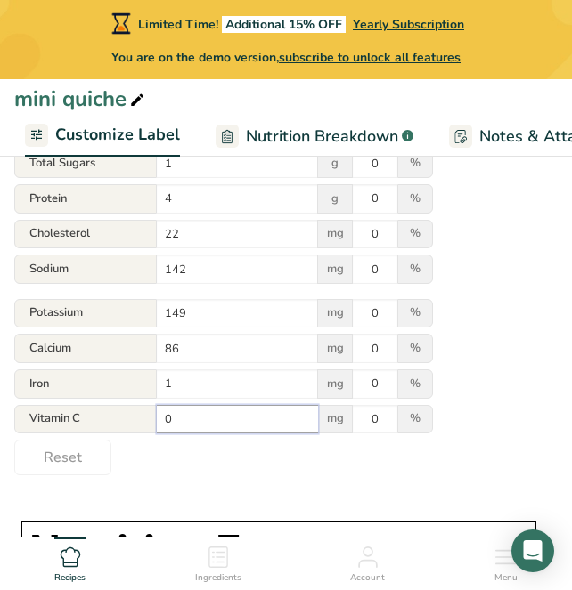
click at [222, 425] on input "0" at bounding box center [237, 419] width 161 height 29
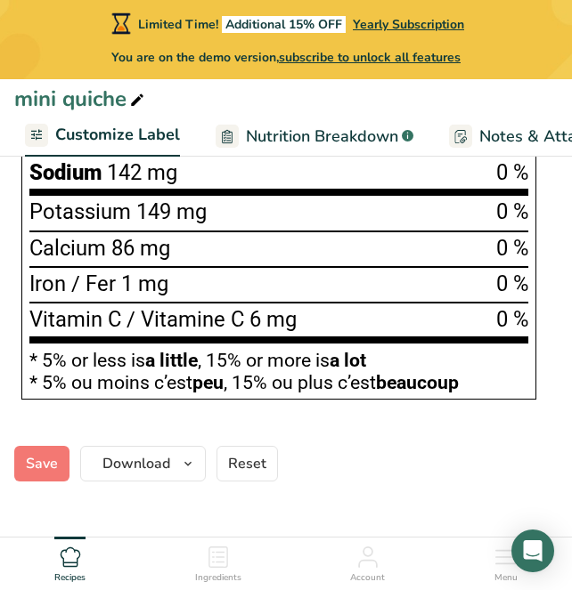
scroll to position [1256, 0]
type input "6"
click at [17, 461] on button "Save" at bounding box center [41, 464] width 55 height 36
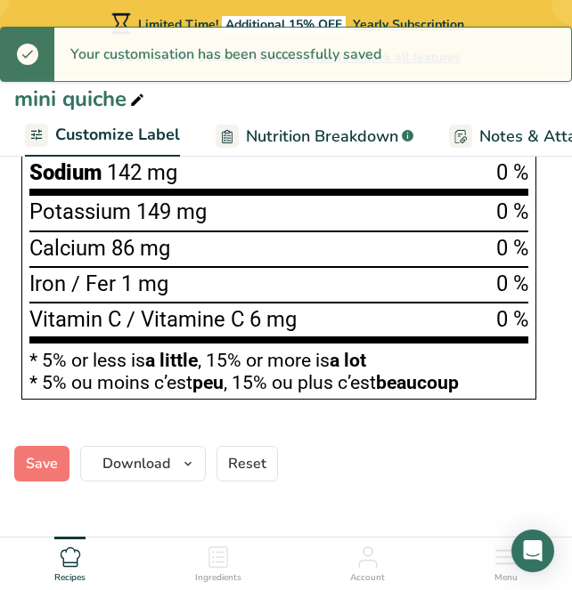
click at [321, 138] on span "Nutrition Breakdown" at bounding box center [322, 137] width 152 height 24
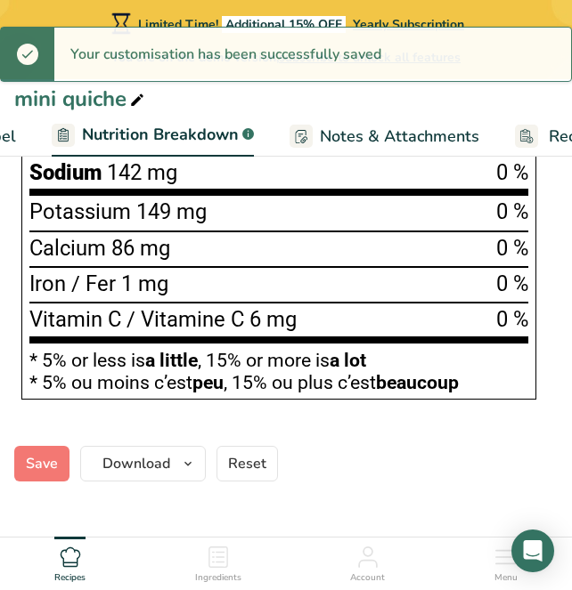
select select "Calories"
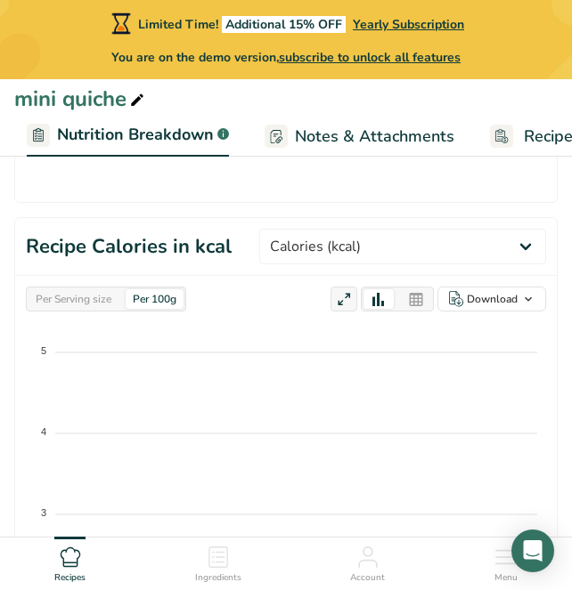
scroll to position [874, 0]
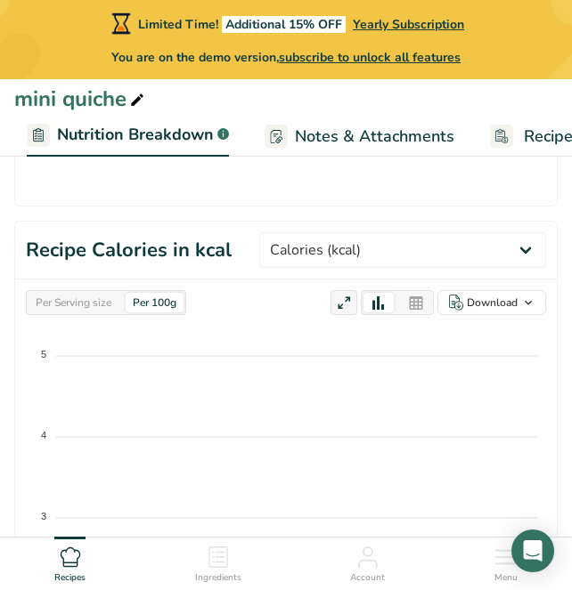
click at [173, 293] on div "Per 100g" at bounding box center [155, 303] width 58 height 20
click at [49, 293] on div "Per Serving size" at bounding box center [73, 303] width 90 height 20
click at [430, 172] on section "Recipe Weight in Grams Weight (g) Calories (kcal) Energy KJ (kj) Total Fat (g) …" at bounding box center [285, 199] width 543 height 1202
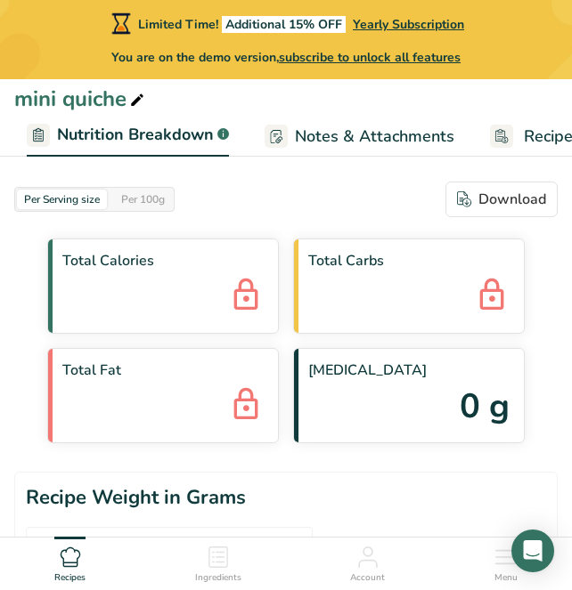
scroll to position [0, 0]
click at [215, 261] on span "Total Calories" at bounding box center [162, 260] width 201 height 21
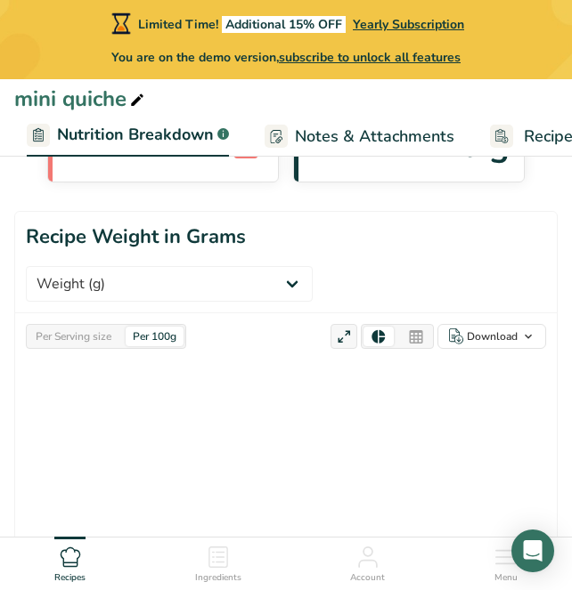
scroll to position [268, 0]
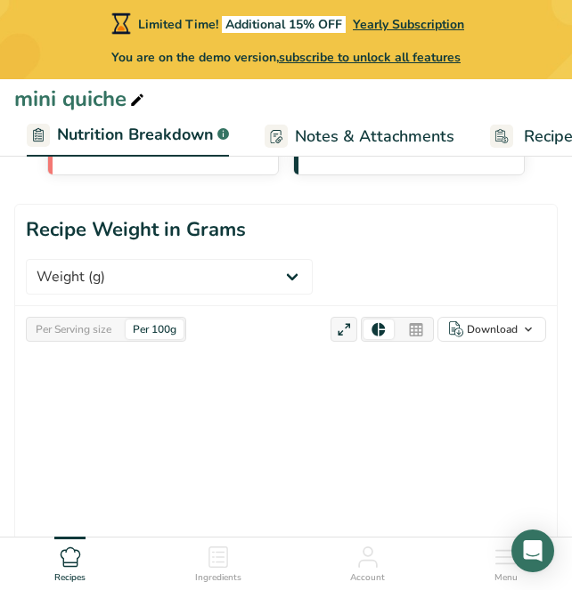
click at [125, 317] on div "Per Serving size Per 100g" at bounding box center [106, 329] width 160 height 25
click at [156, 320] on div "Per 100g" at bounding box center [155, 330] width 58 height 20
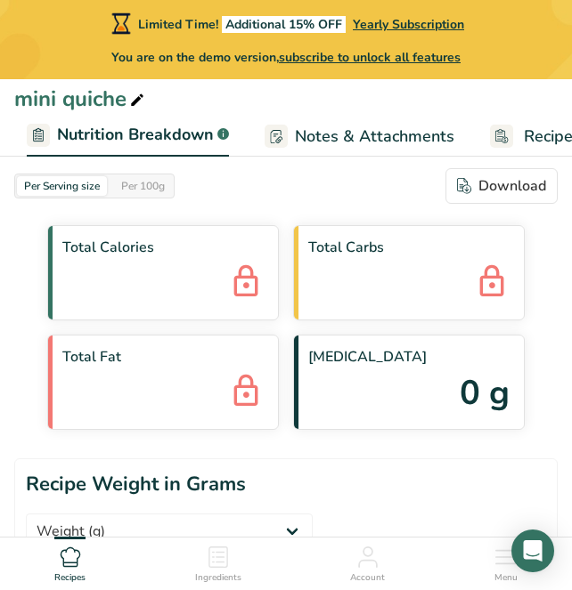
scroll to position [18, 0]
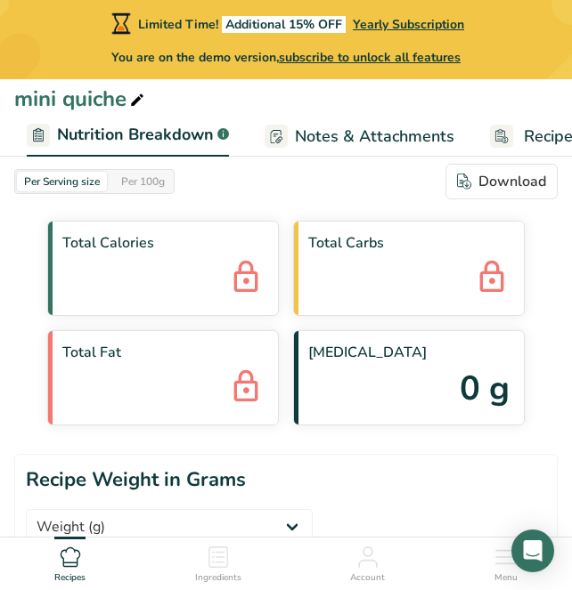
click at [350, 142] on span "Notes & Attachments" at bounding box center [374, 137] width 159 height 24
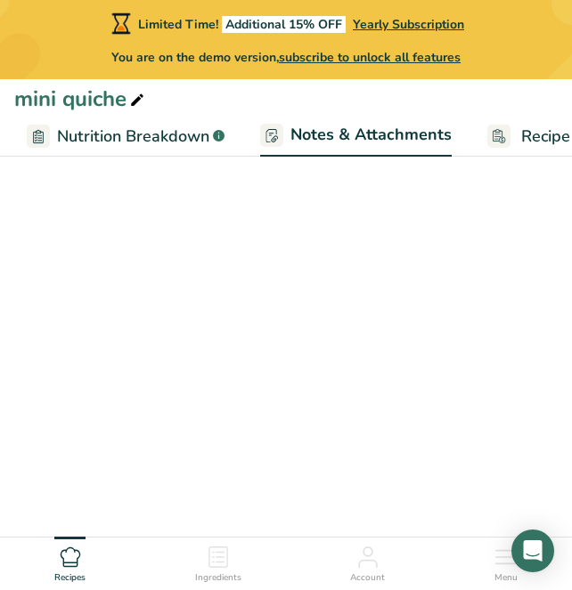
scroll to position [0, 606]
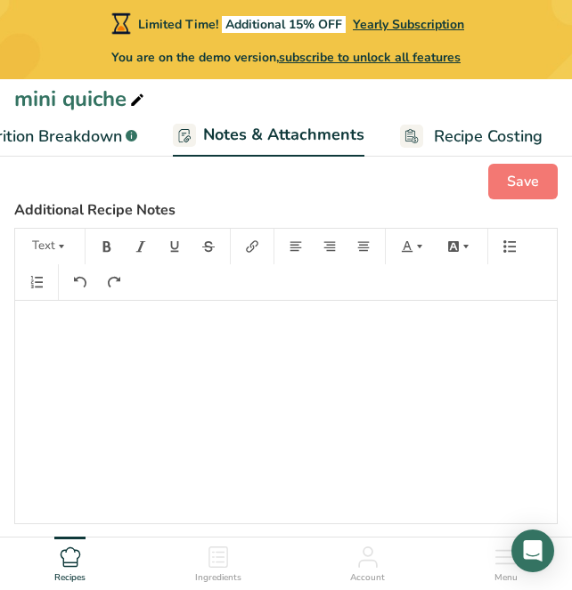
click at [295, 140] on span "Notes & Attachments" at bounding box center [283, 135] width 161 height 24
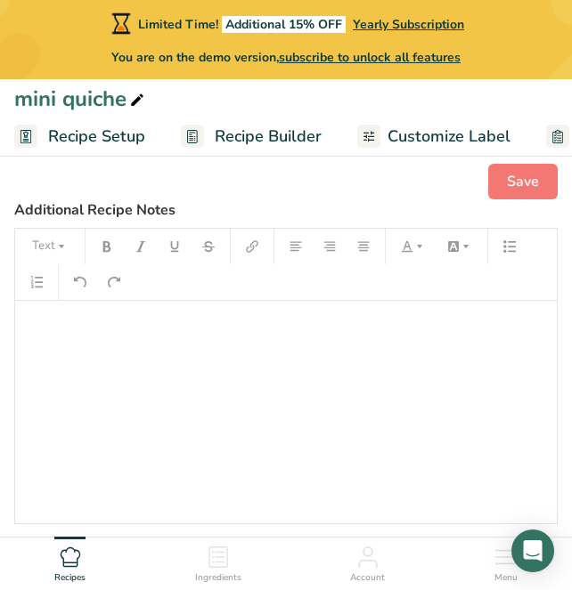
click at [249, 131] on span "Recipe Builder" at bounding box center [268, 137] width 107 height 24
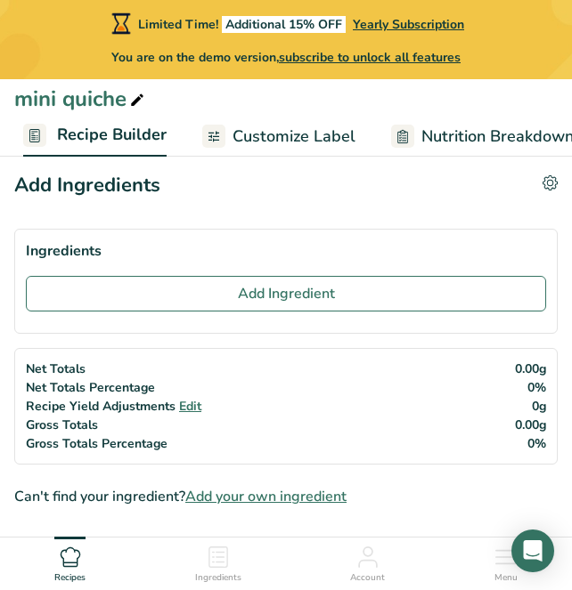
click at [322, 127] on span "Customize Label" at bounding box center [293, 137] width 123 height 24
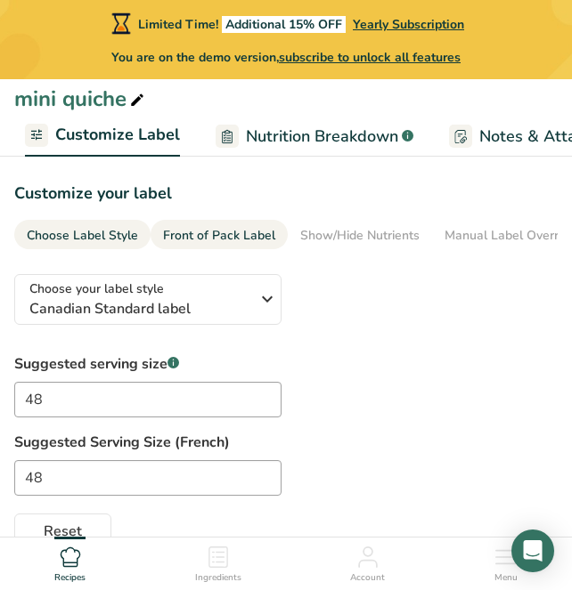
click at [234, 235] on div "Front of Pack Label" at bounding box center [219, 235] width 112 height 19
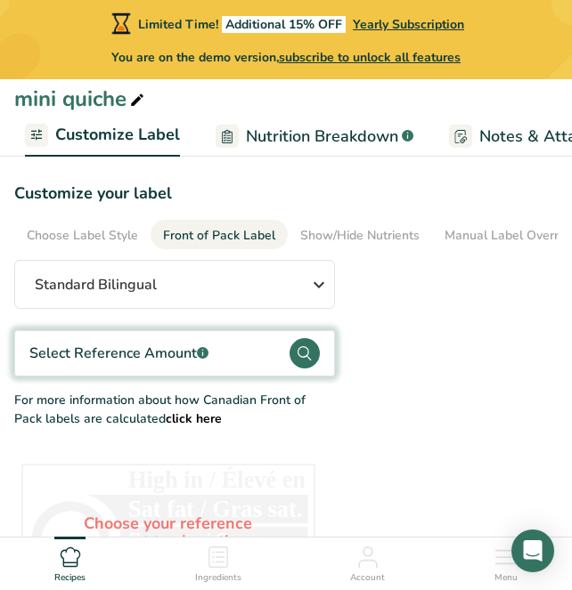
scroll to position [0, 134]
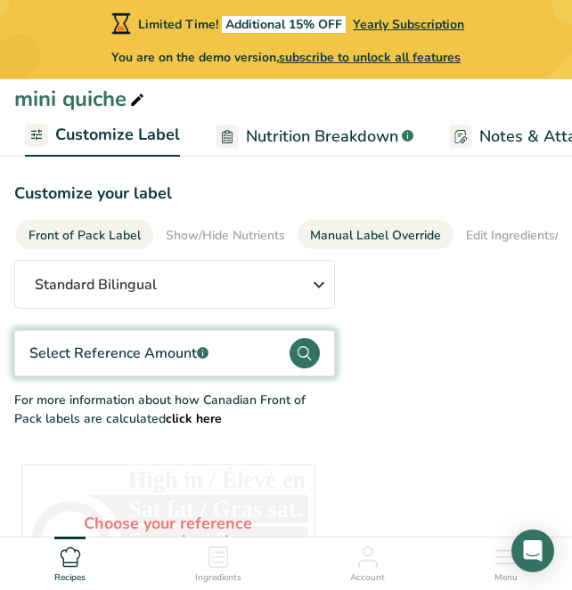
click at [343, 234] on div "Manual Label Override" at bounding box center [375, 235] width 131 height 19
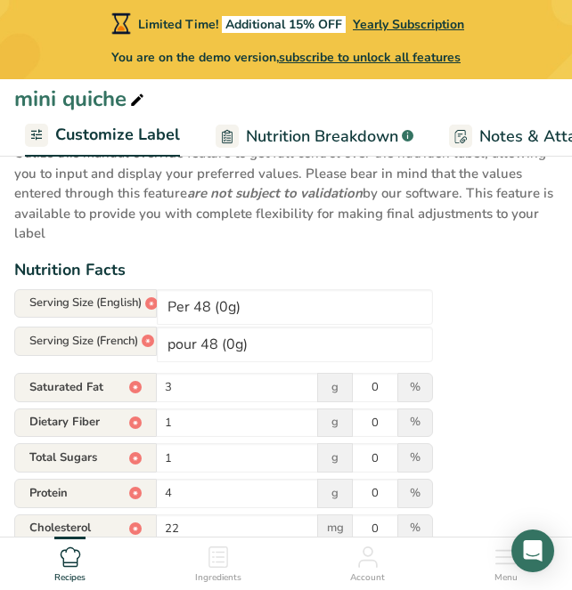
scroll to position [79, 0]
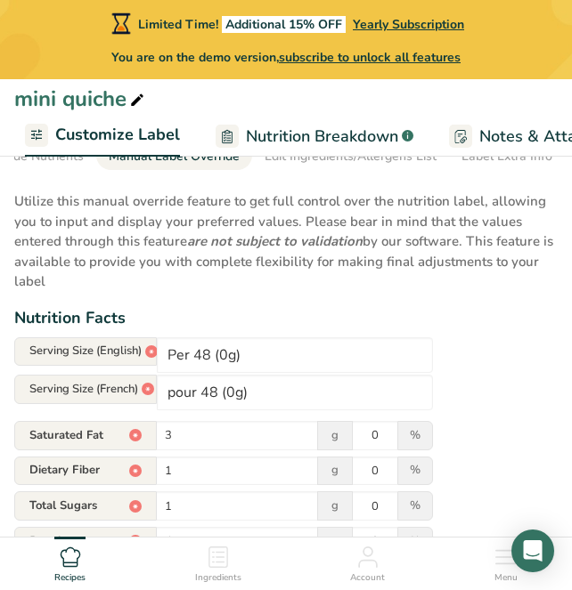
click at [506, 134] on span "Notes & Attachments" at bounding box center [558, 137] width 159 height 24
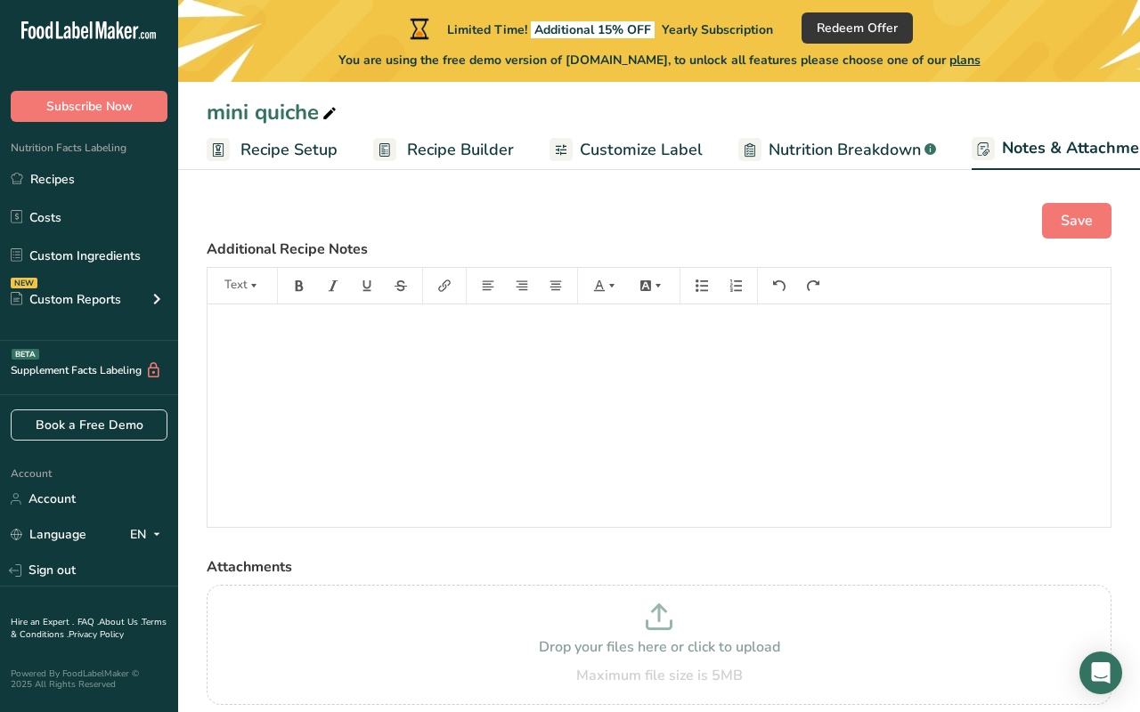
click at [621, 172] on div "mini quiche Recipe Setup Recipe Builder Customize Label Nutrition Breakdown .a-…" at bounding box center [659, 390] width 962 height 780
click at [621, 142] on span "Customize Label" at bounding box center [641, 150] width 123 height 24
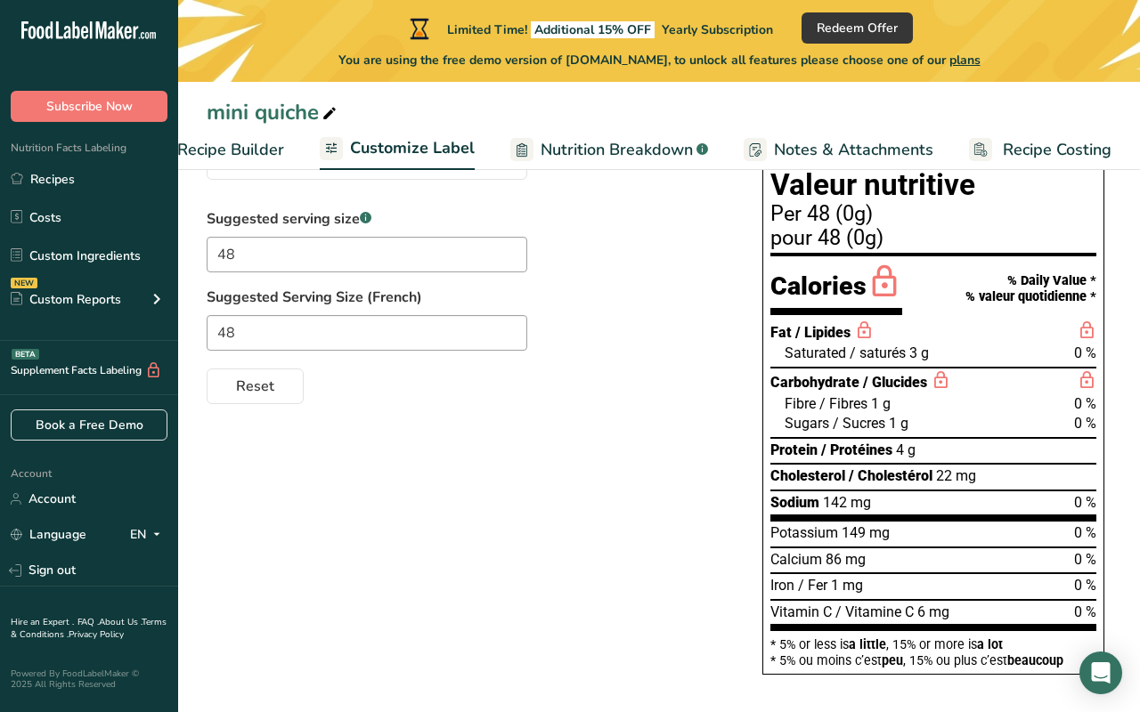
scroll to position [186, 0]
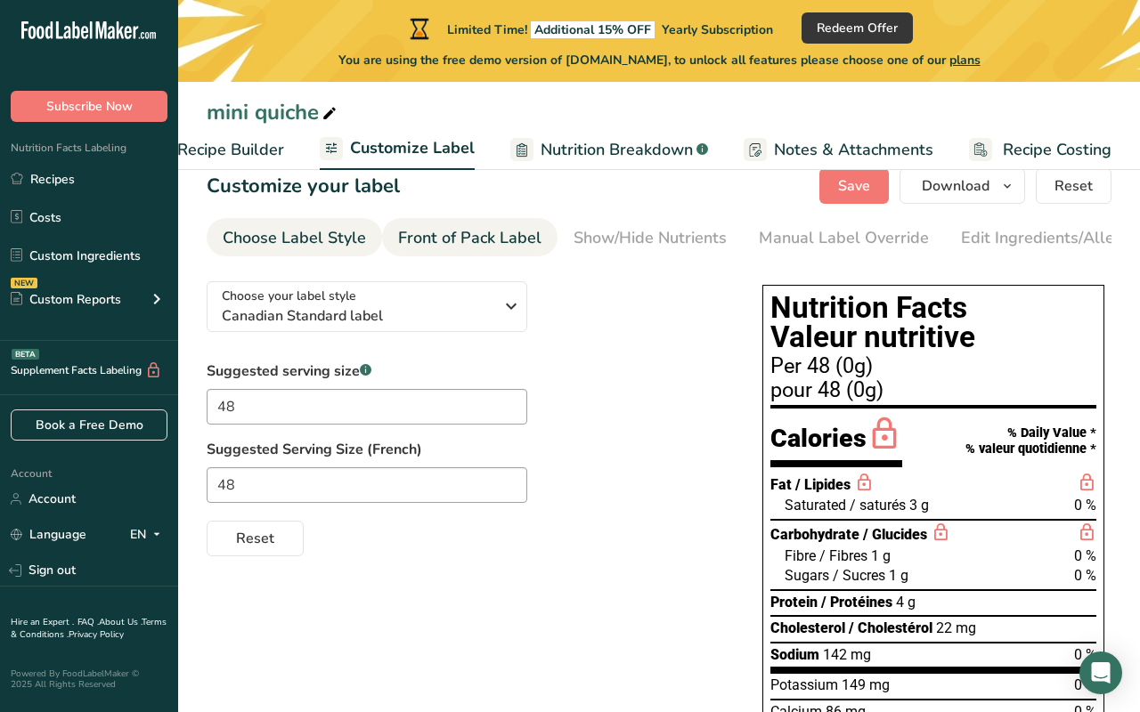
click at [482, 235] on div "Front of Pack Label" at bounding box center [469, 238] width 143 height 24
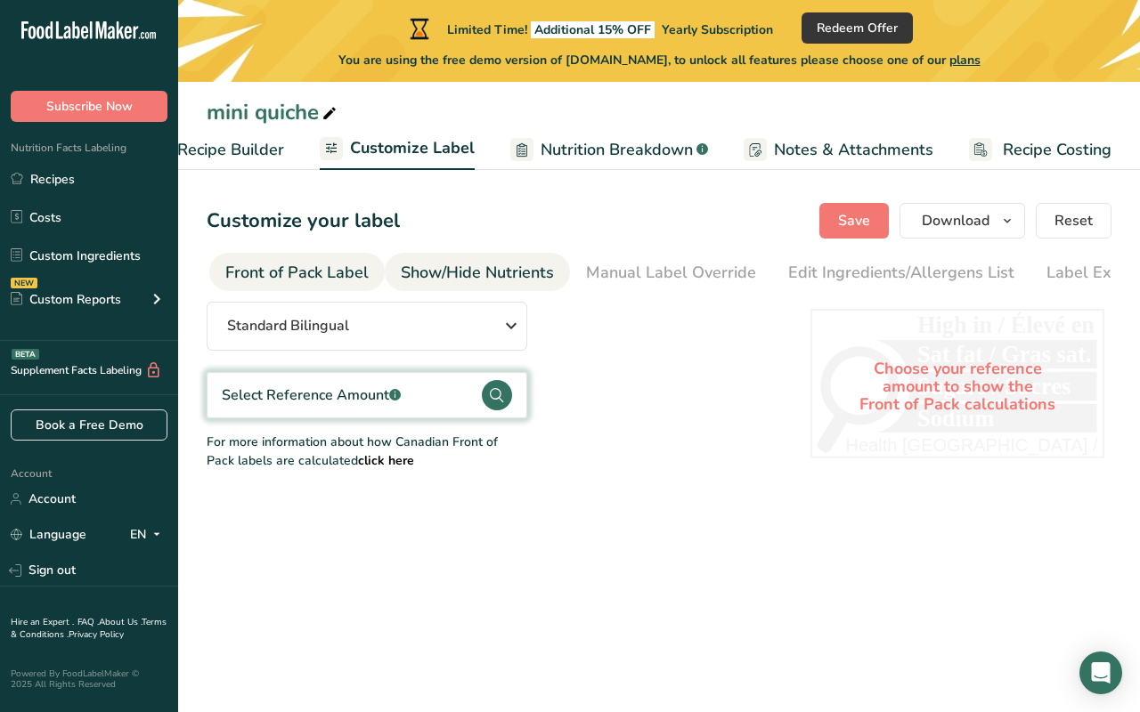
click at [491, 264] on div "Show/Hide Nutrients" at bounding box center [477, 273] width 153 height 24
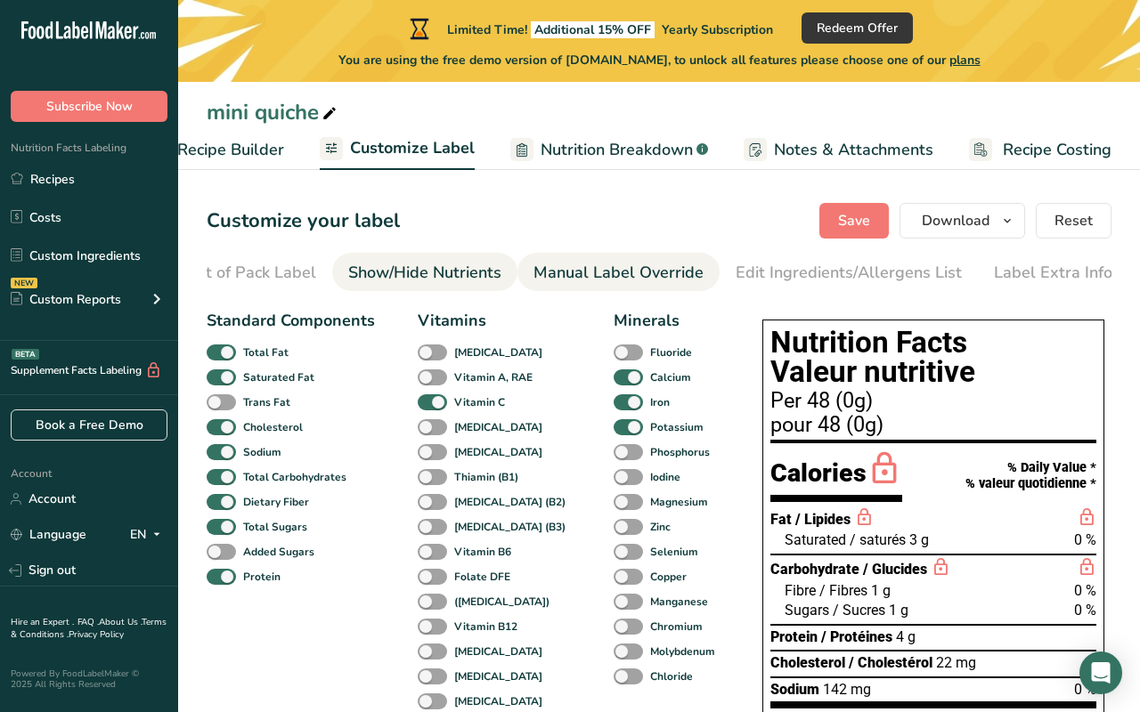
click at [581, 261] on div "Manual Label Override" at bounding box center [618, 273] width 170 height 24
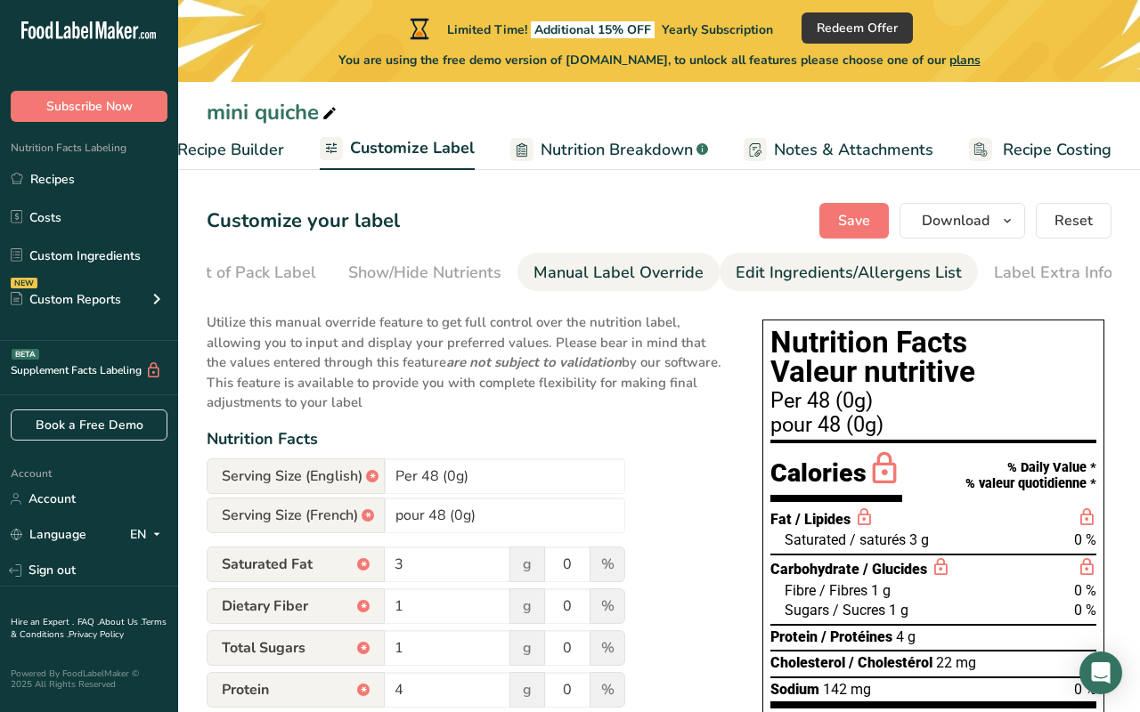
click at [805, 272] on div "Edit Ingredients/Allergens List" at bounding box center [849, 273] width 226 height 24
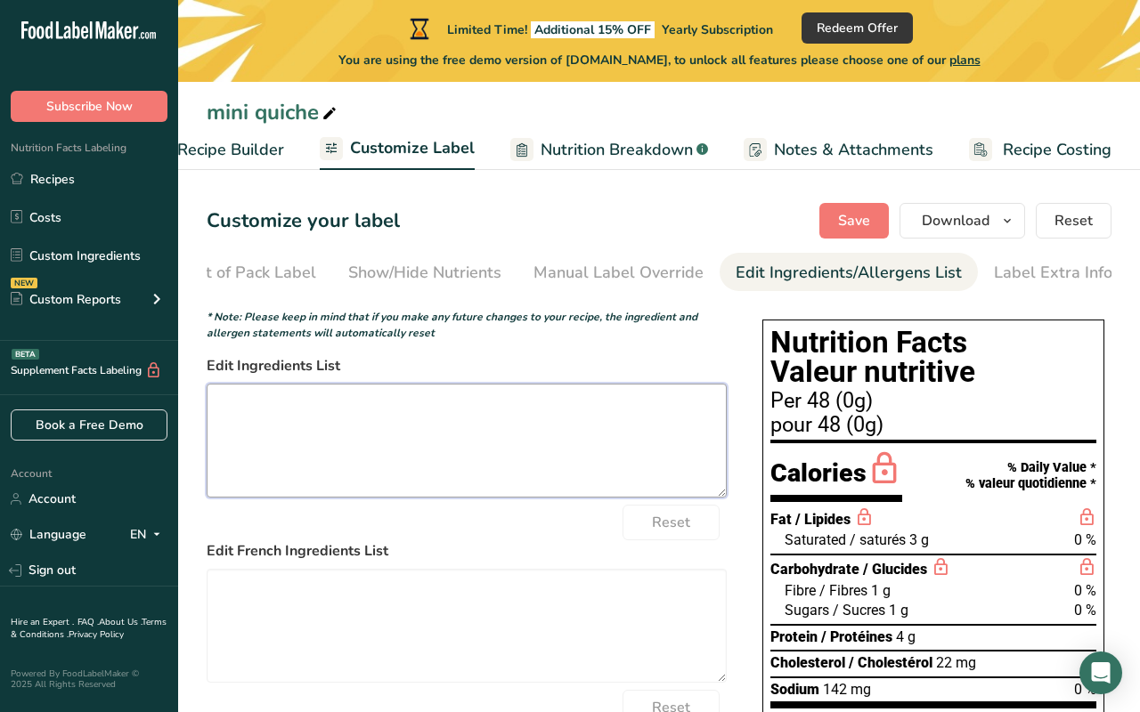
click at [648, 424] on textarea at bounding box center [467, 441] width 520 height 114
drag, startPoint x: 573, startPoint y: 406, endPoint x: 224, endPoint y: 407, distance: 349.1
click at [224, 407] on textarea "eggs, cheese,pie crust, pepper,green onions, bacon," at bounding box center [467, 441] width 520 height 114
type textarea "e"
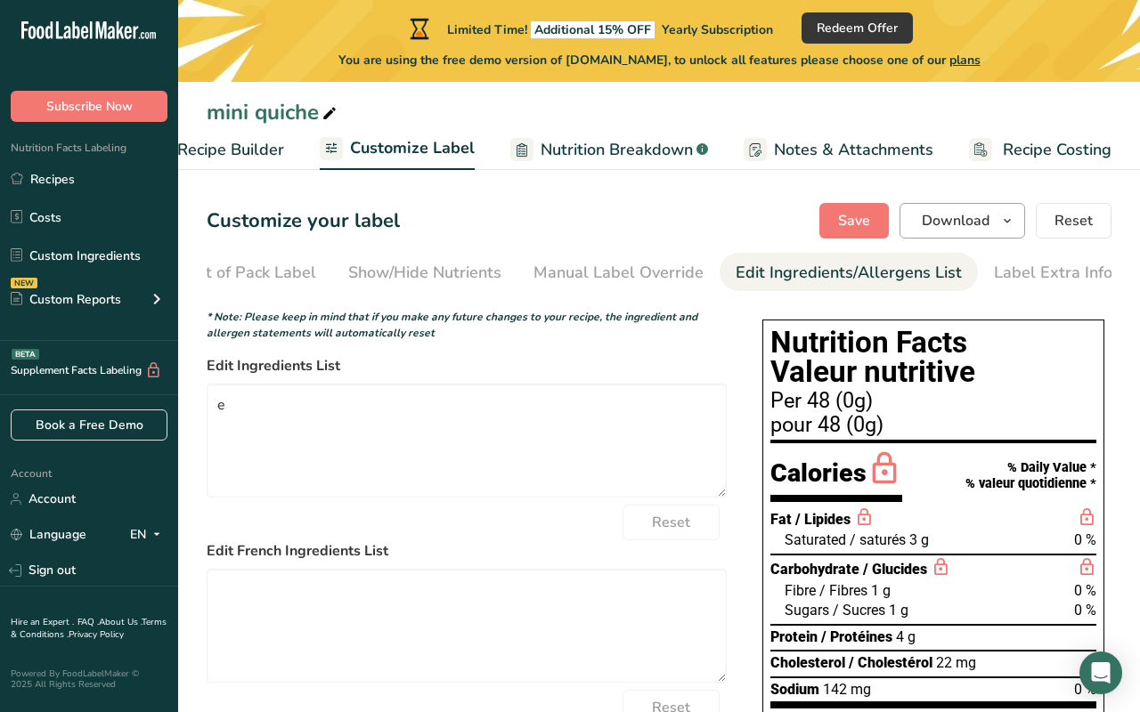
click at [925, 232] on button "Download" at bounding box center [962, 221] width 126 height 36
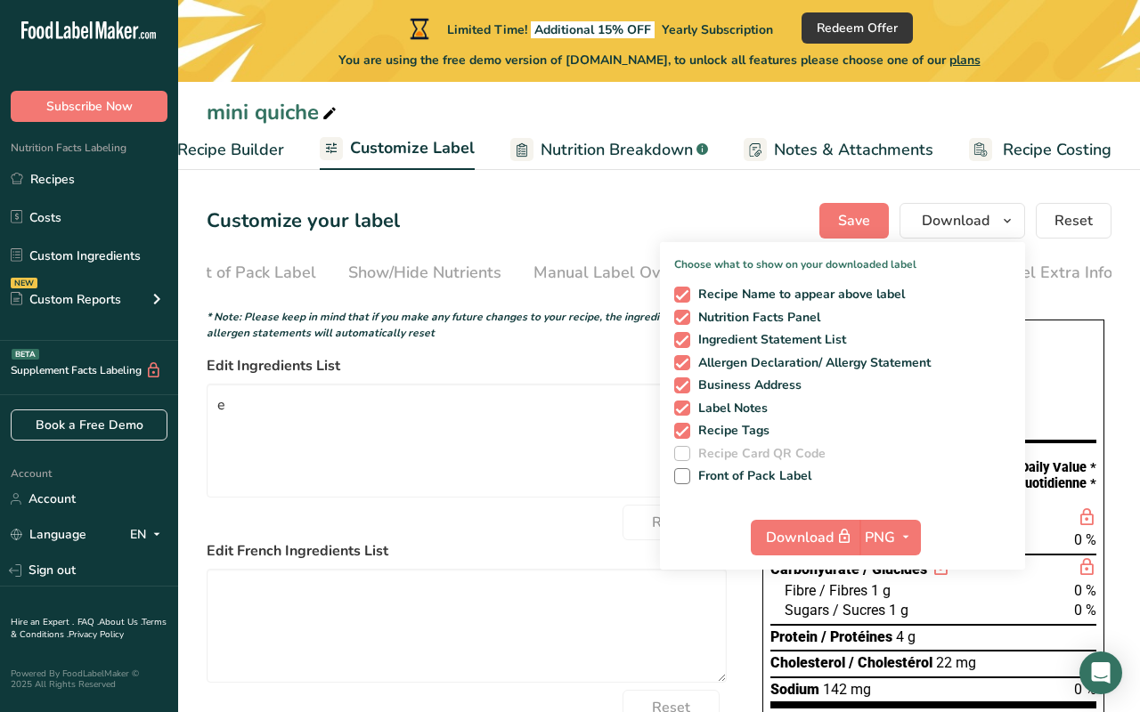
click at [539, 372] on label "Edit Ingredients List" at bounding box center [467, 365] width 520 height 21
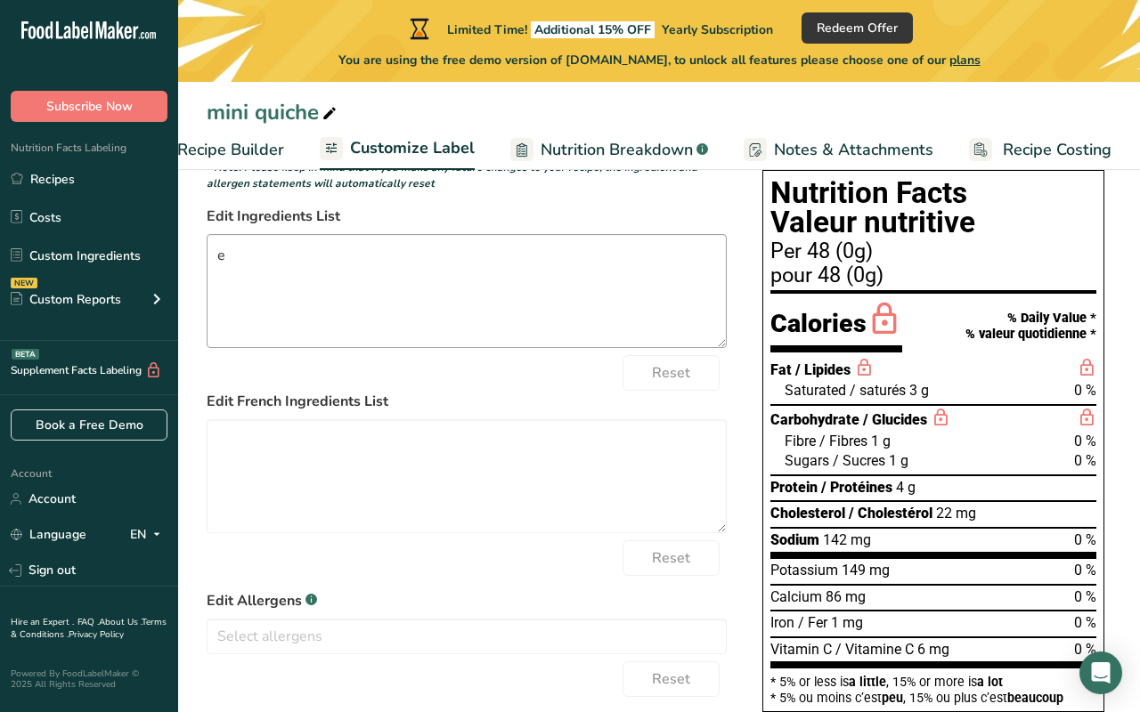
scroll to position [150, 0]
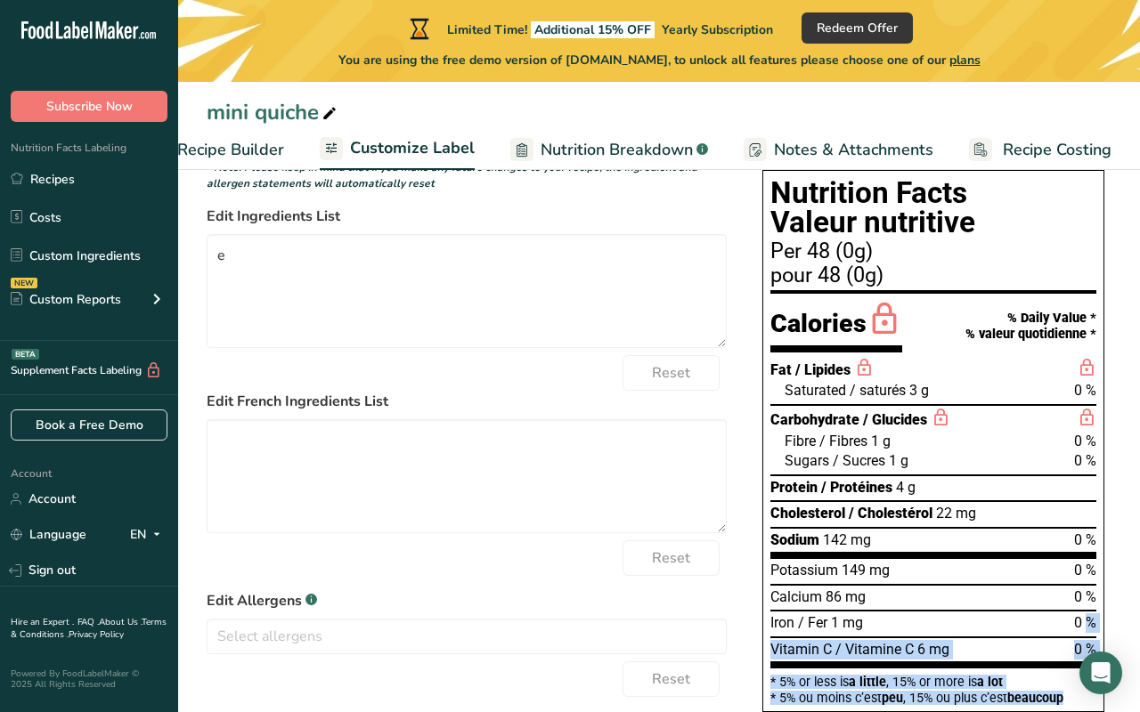
drag, startPoint x: 1093, startPoint y: 672, endPoint x: 973, endPoint y: 608, distance: 136.2
click at [973, 608] on body ".a-20{fill:#fff;} Subscribe Now Nutrition Facts Labeling Recipes Costs Custom I…" at bounding box center [570, 468] width 1140 height 1236
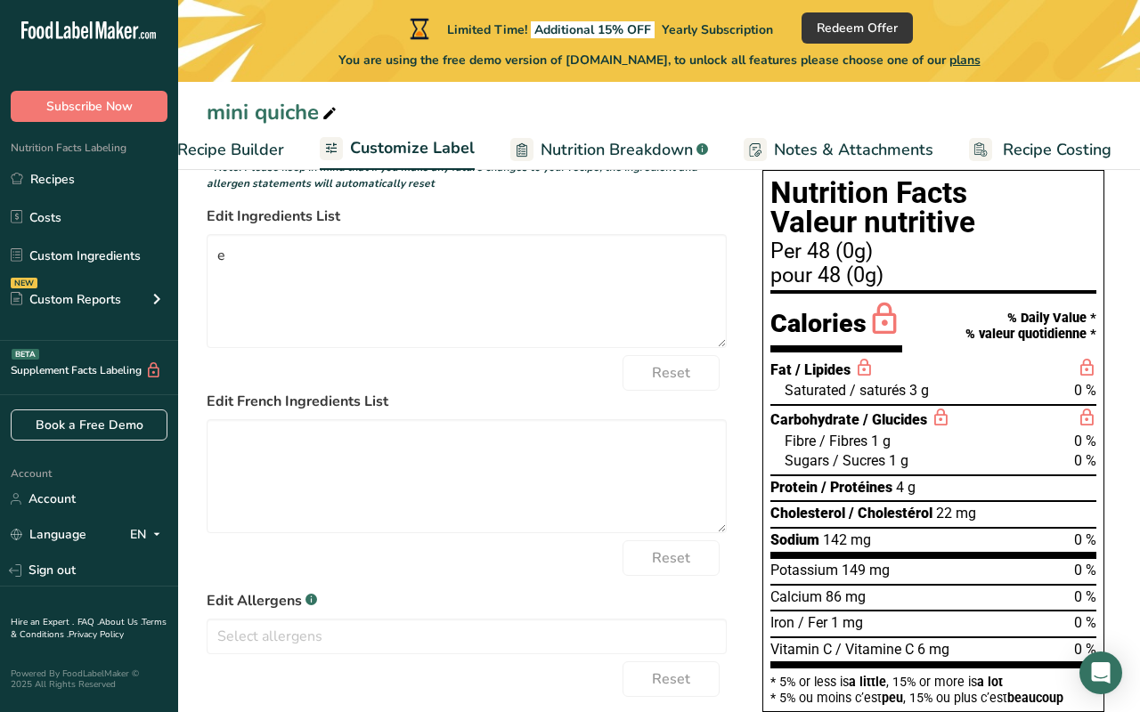
click at [973, 610] on div "Iron / Fer 1 mg 0 %" at bounding box center [933, 623] width 326 height 27
click at [1103, 671] on icon "Open Intercom Messenger" at bounding box center [1100, 673] width 20 height 23
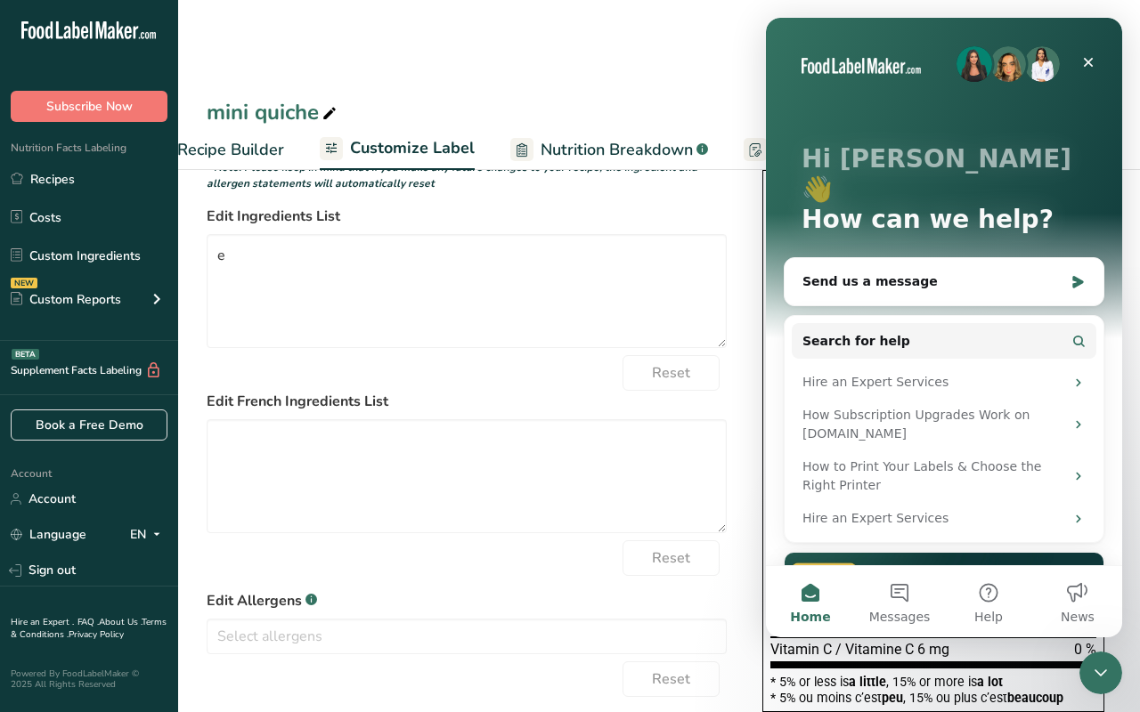
scroll to position [0, 0]
click at [1103, 671] on icon "Close Intercom Messenger" at bounding box center [1100, 673] width 21 height 21
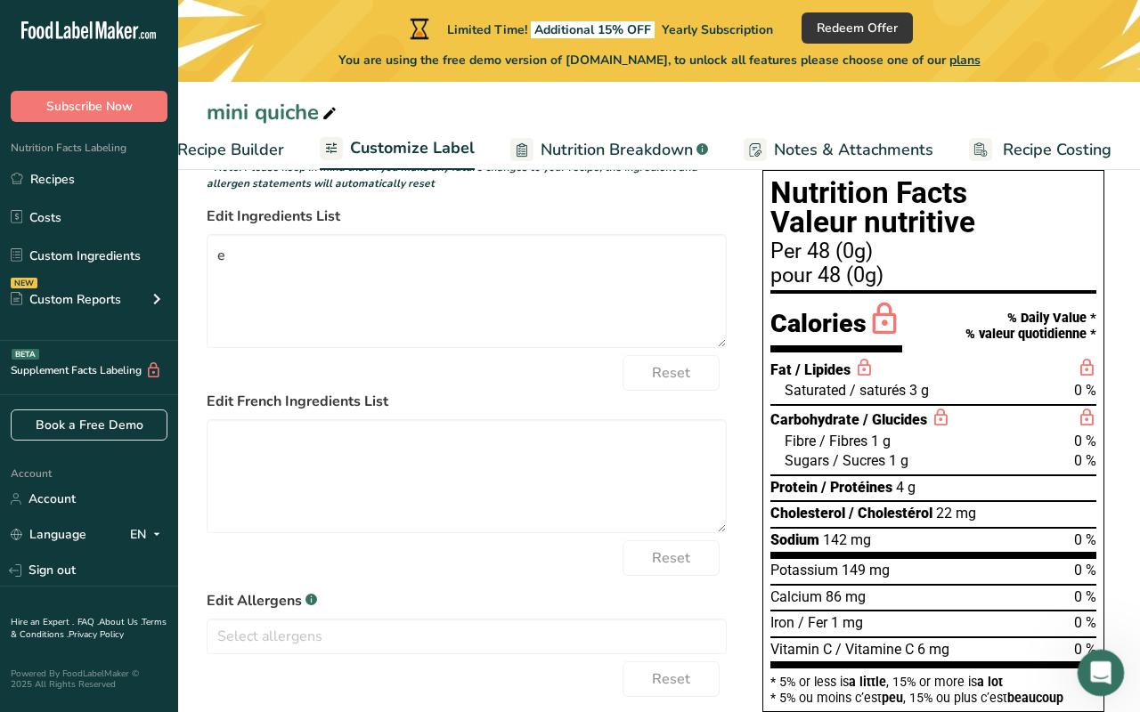
drag, startPoint x: 1101, startPoint y: 668, endPoint x: 1108, endPoint y: 469, distance: 198.7
click at [1107, 649] on html at bounding box center [1098, 670] width 43 height 43
